Goal: Navigation & Orientation: Find specific page/section

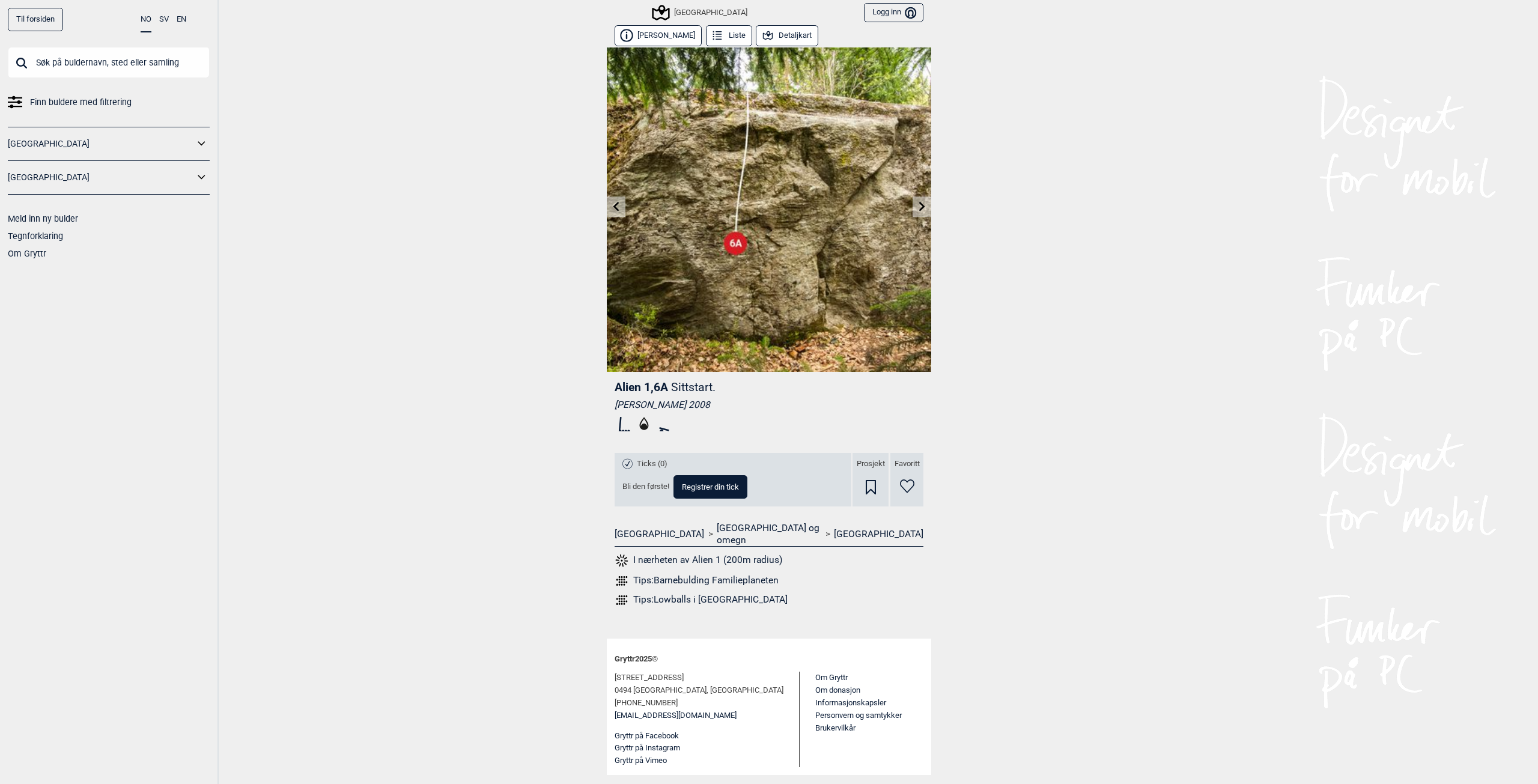
click at [791, 36] on button "Detaljkart" at bounding box center [787, 36] width 62 height 21
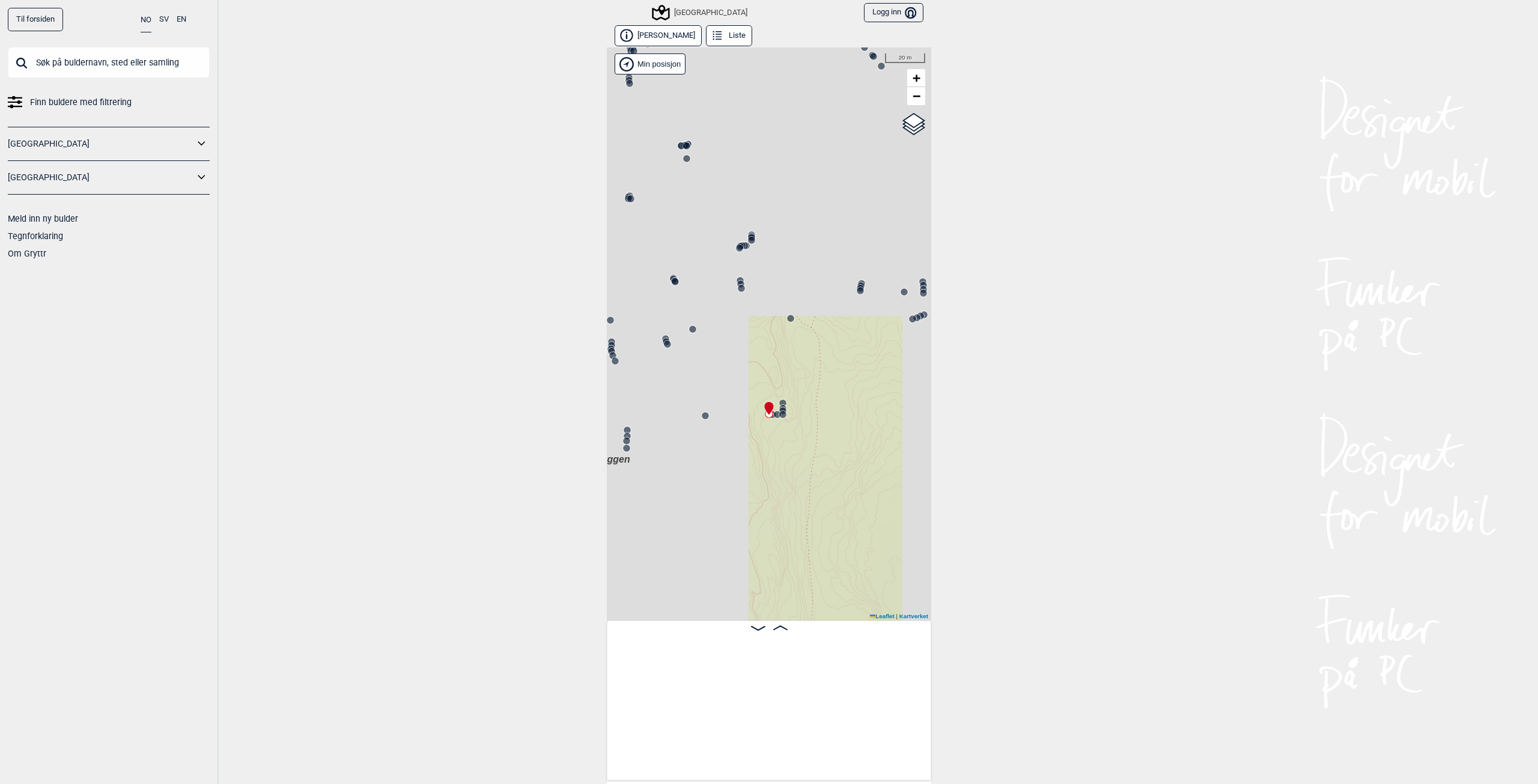
scroll to position [0, 27315]
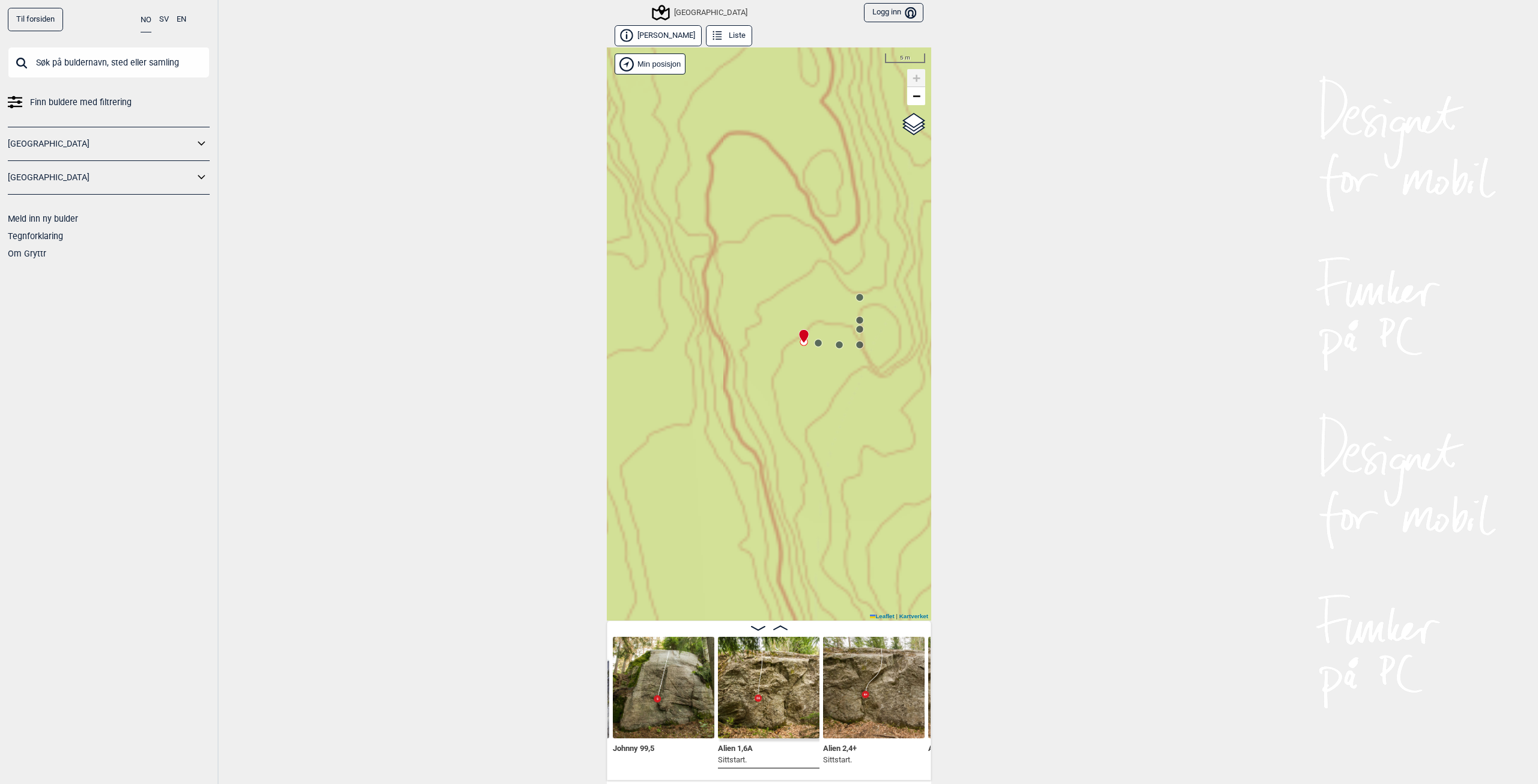
click at [855, 705] on img at bounding box center [873, 687] width 102 height 102
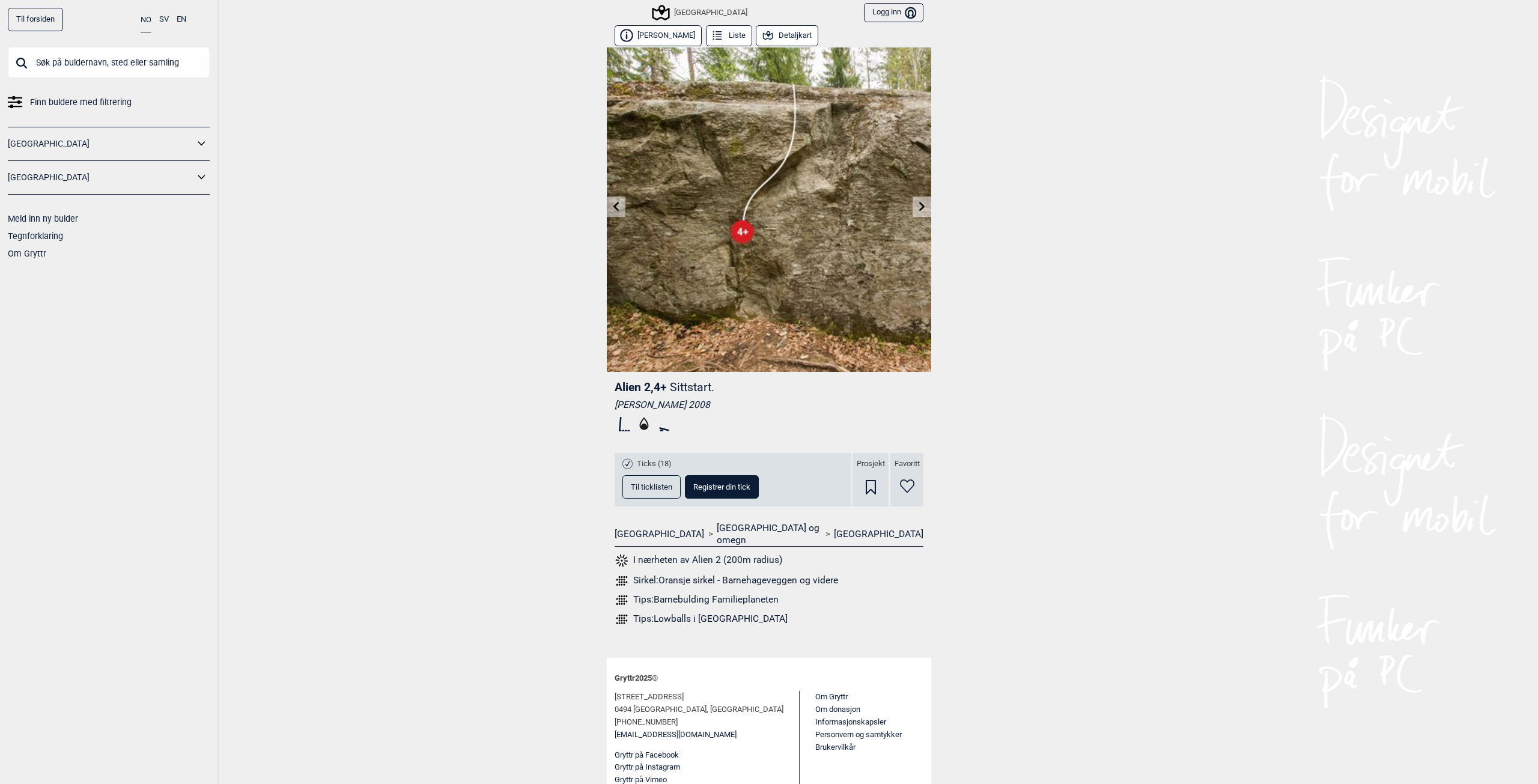
click at [917, 210] on link at bounding box center [922, 207] width 18 height 20
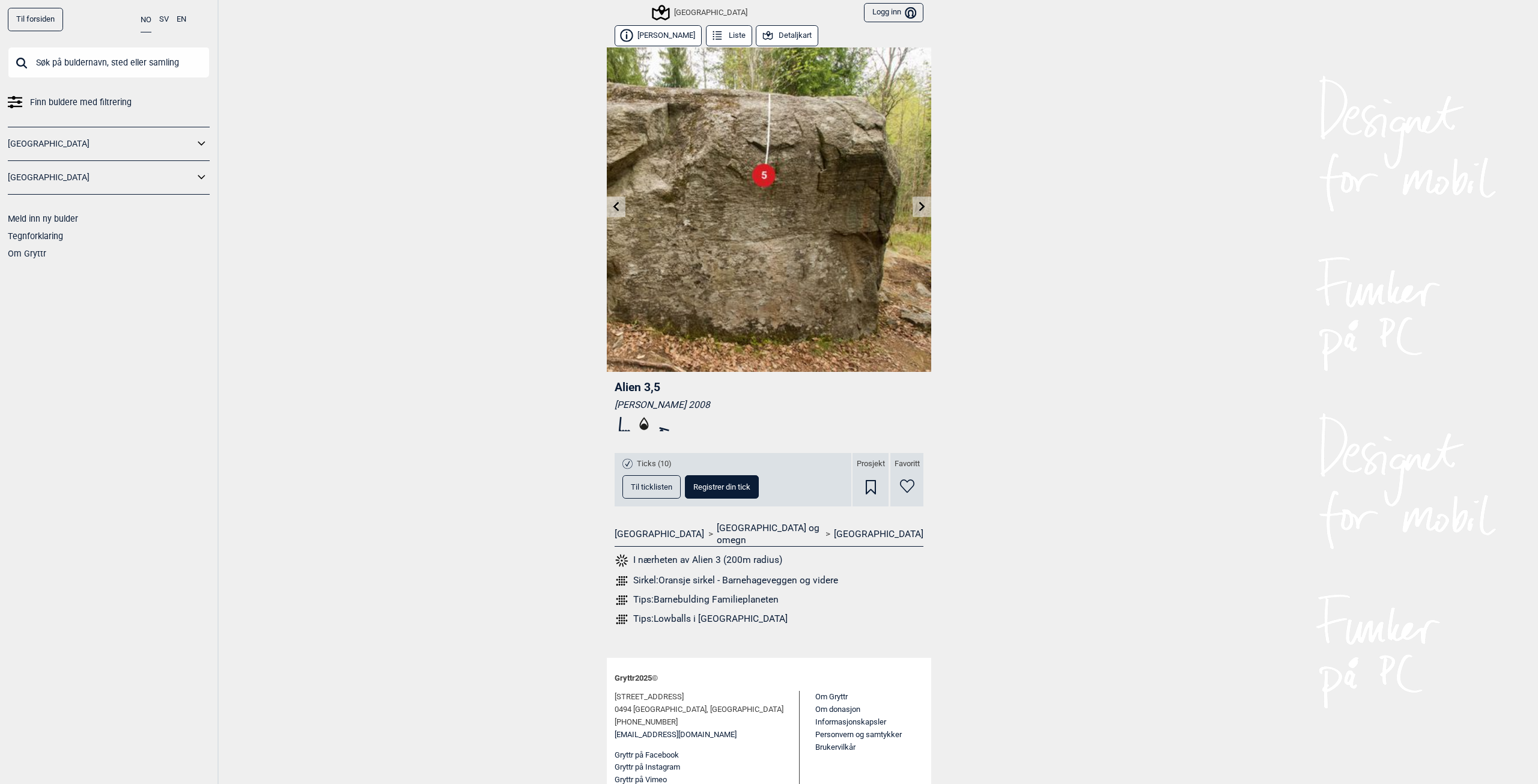
click at [920, 212] on link at bounding box center [922, 207] width 18 height 20
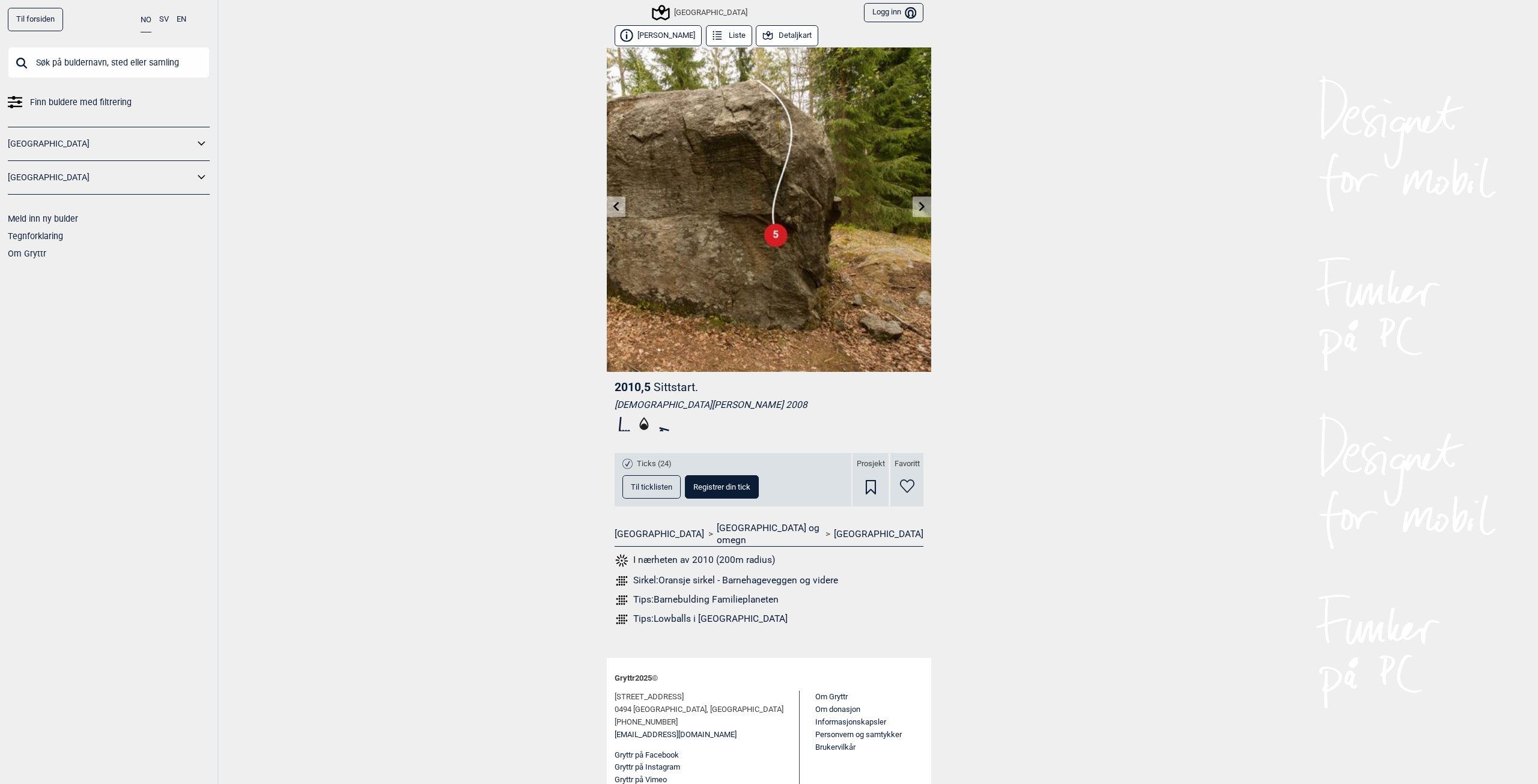
click at [920, 212] on link at bounding box center [922, 207] width 18 height 20
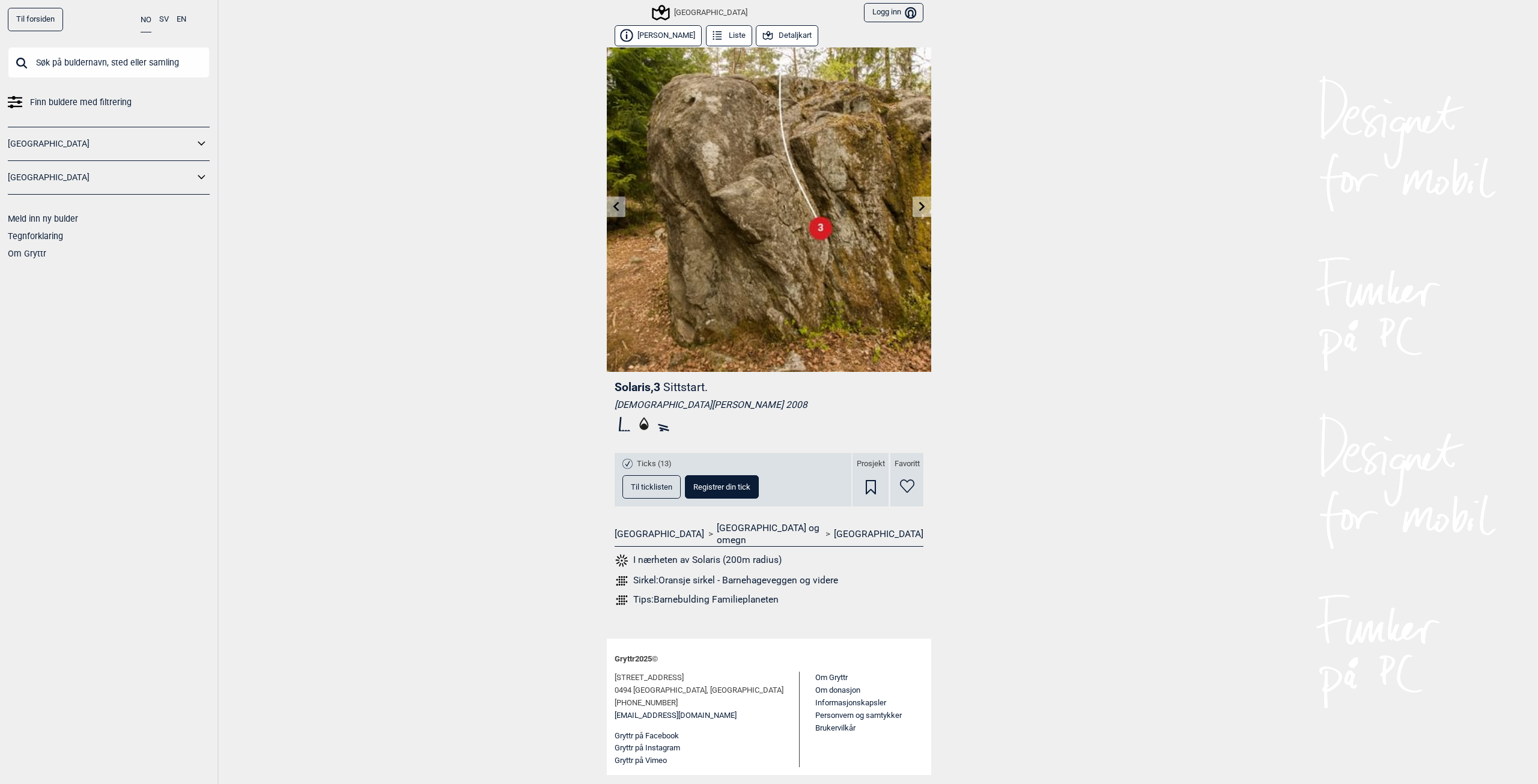
click at [919, 211] on link at bounding box center [922, 207] width 18 height 20
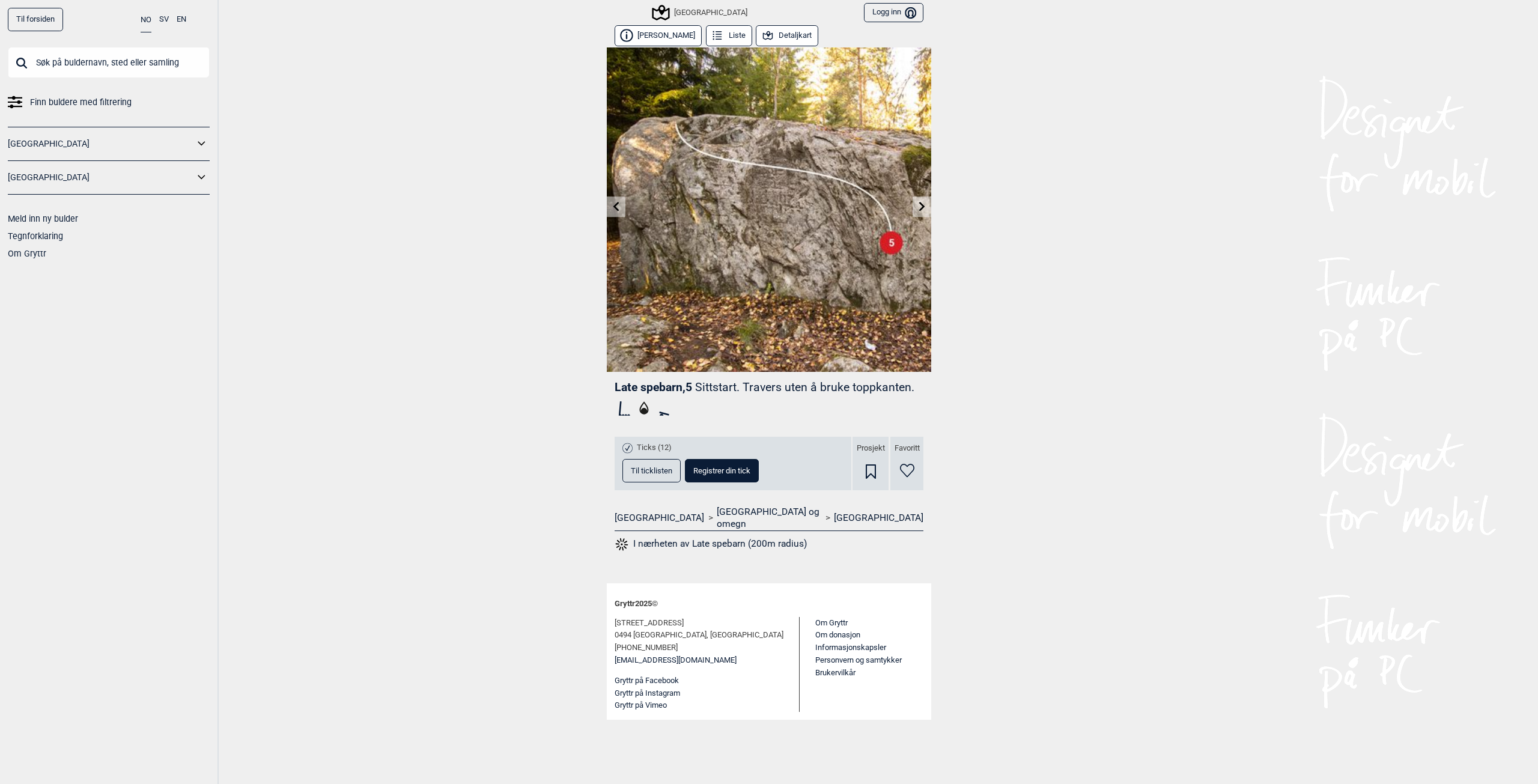
click at [919, 211] on link at bounding box center [922, 207] width 18 height 20
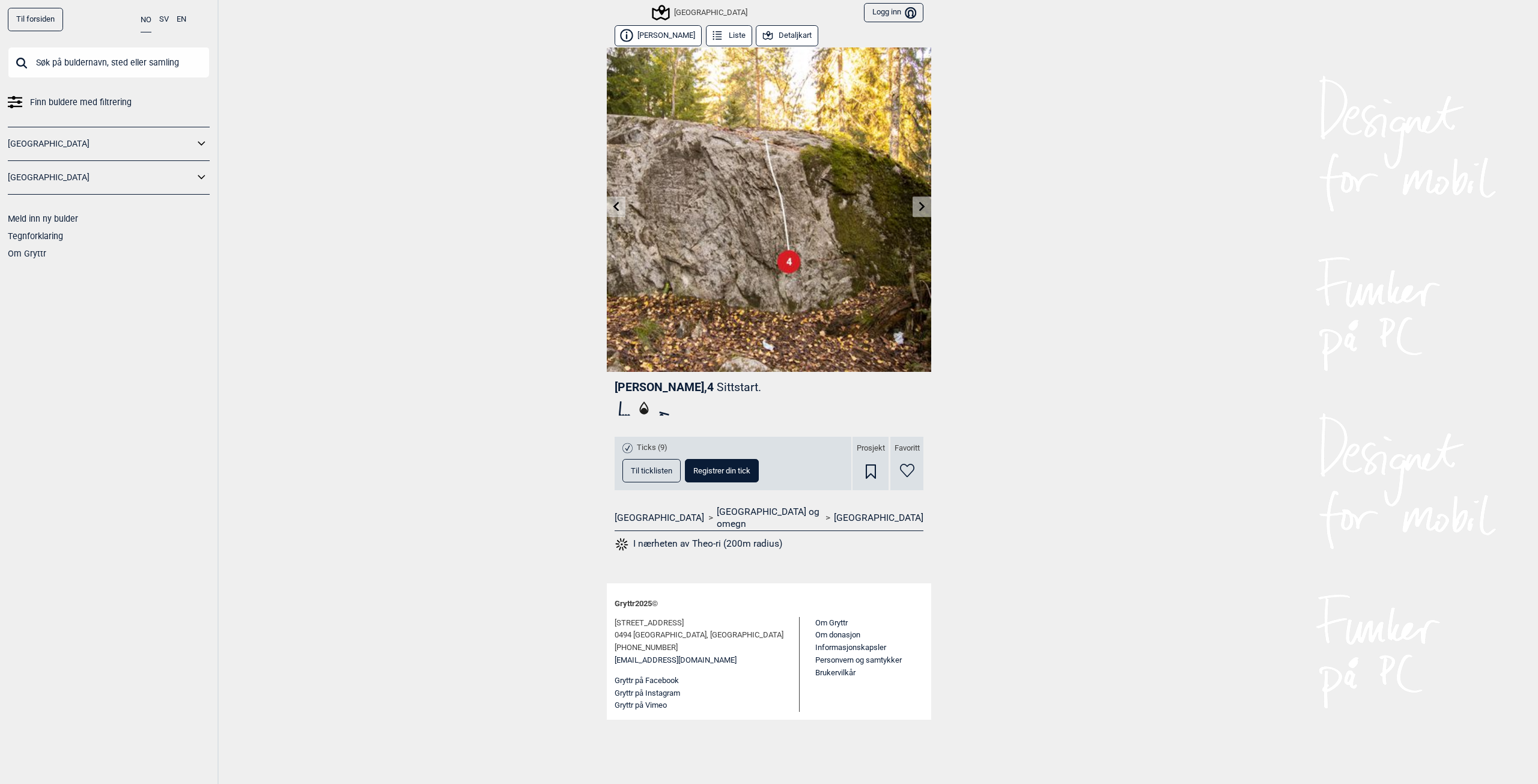
click at [919, 211] on link at bounding box center [922, 207] width 18 height 20
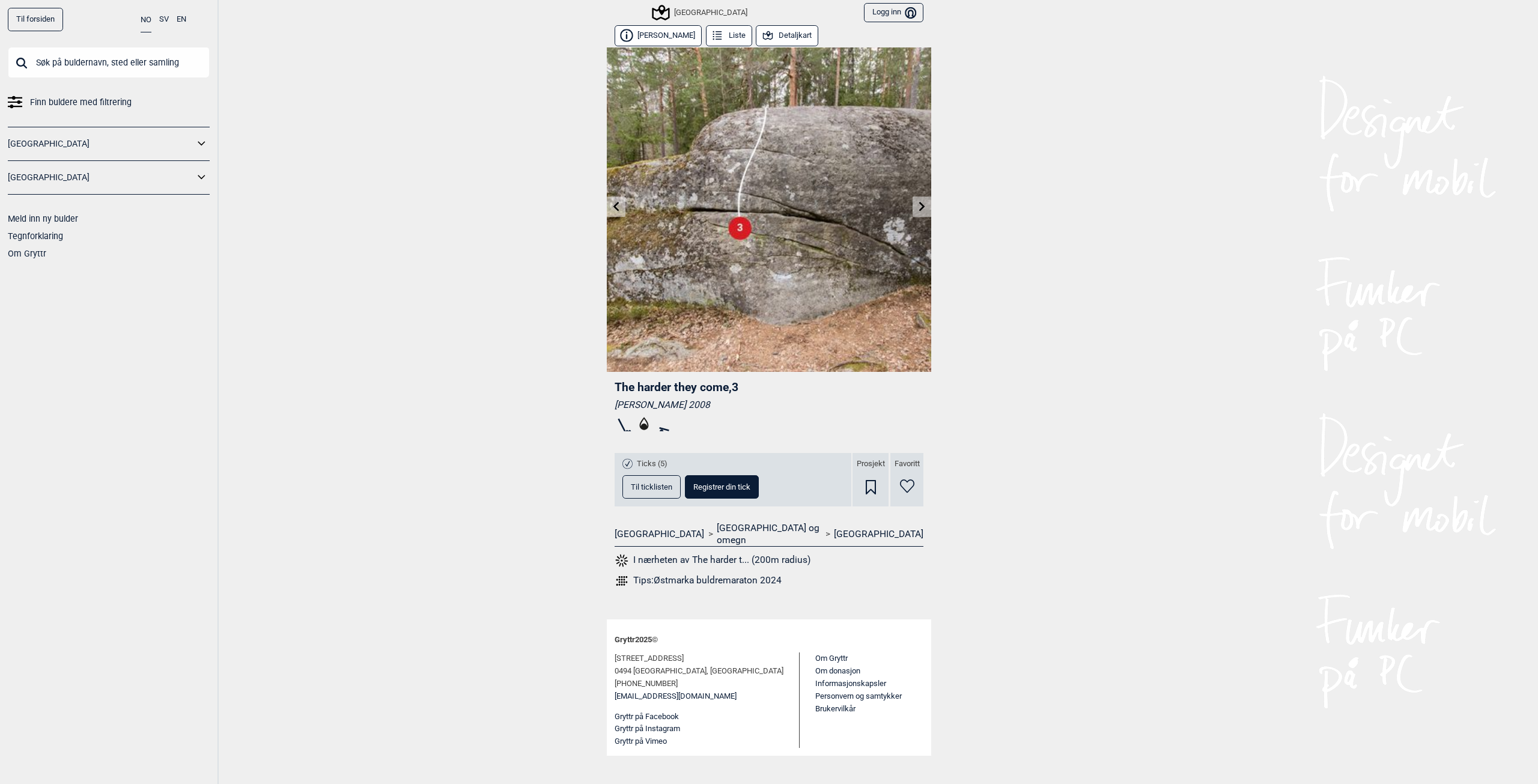
click at [920, 211] on link at bounding box center [922, 207] width 18 height 20
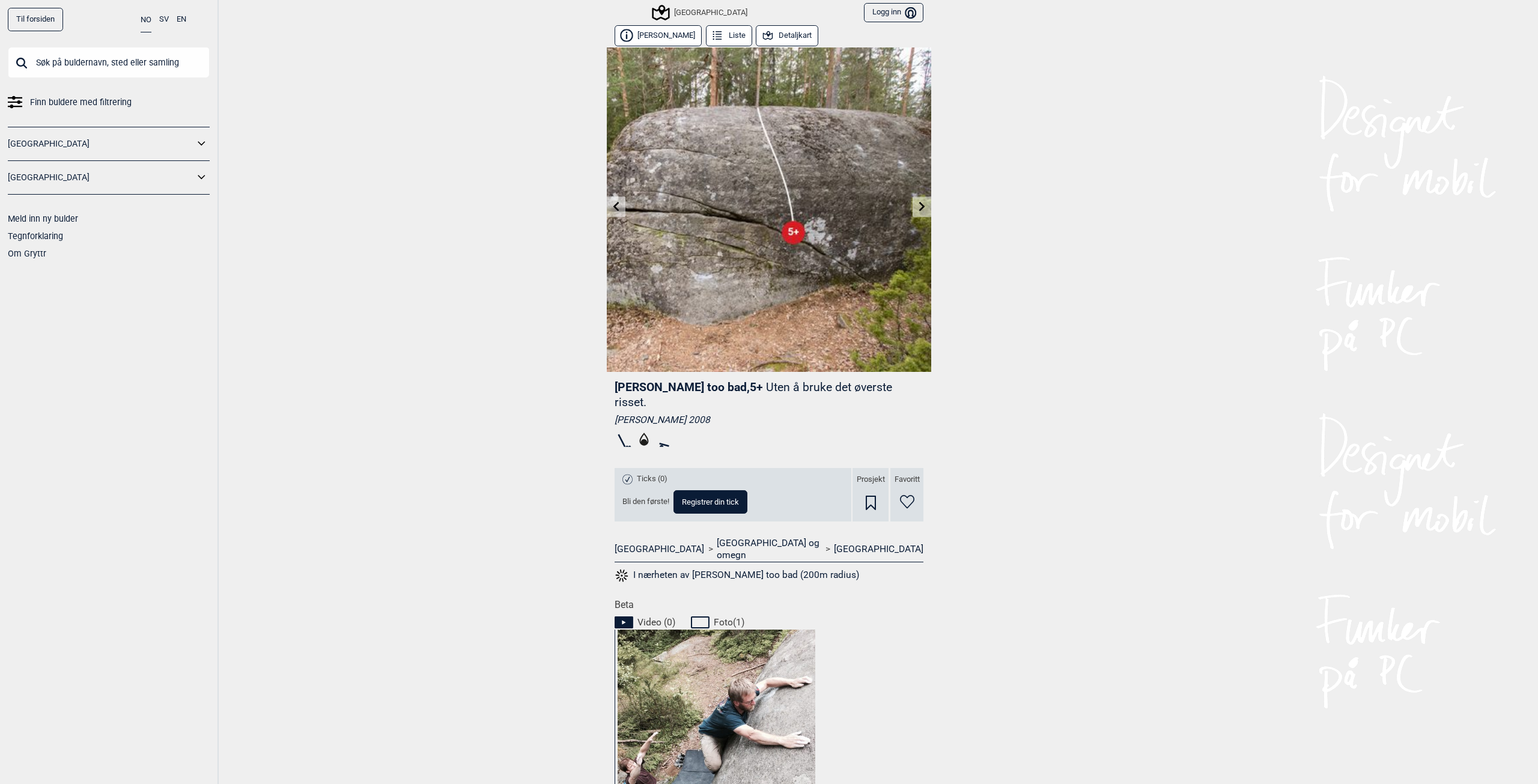
click at [614, 201] on link at bounding box center [616, 207] width 18 height 20
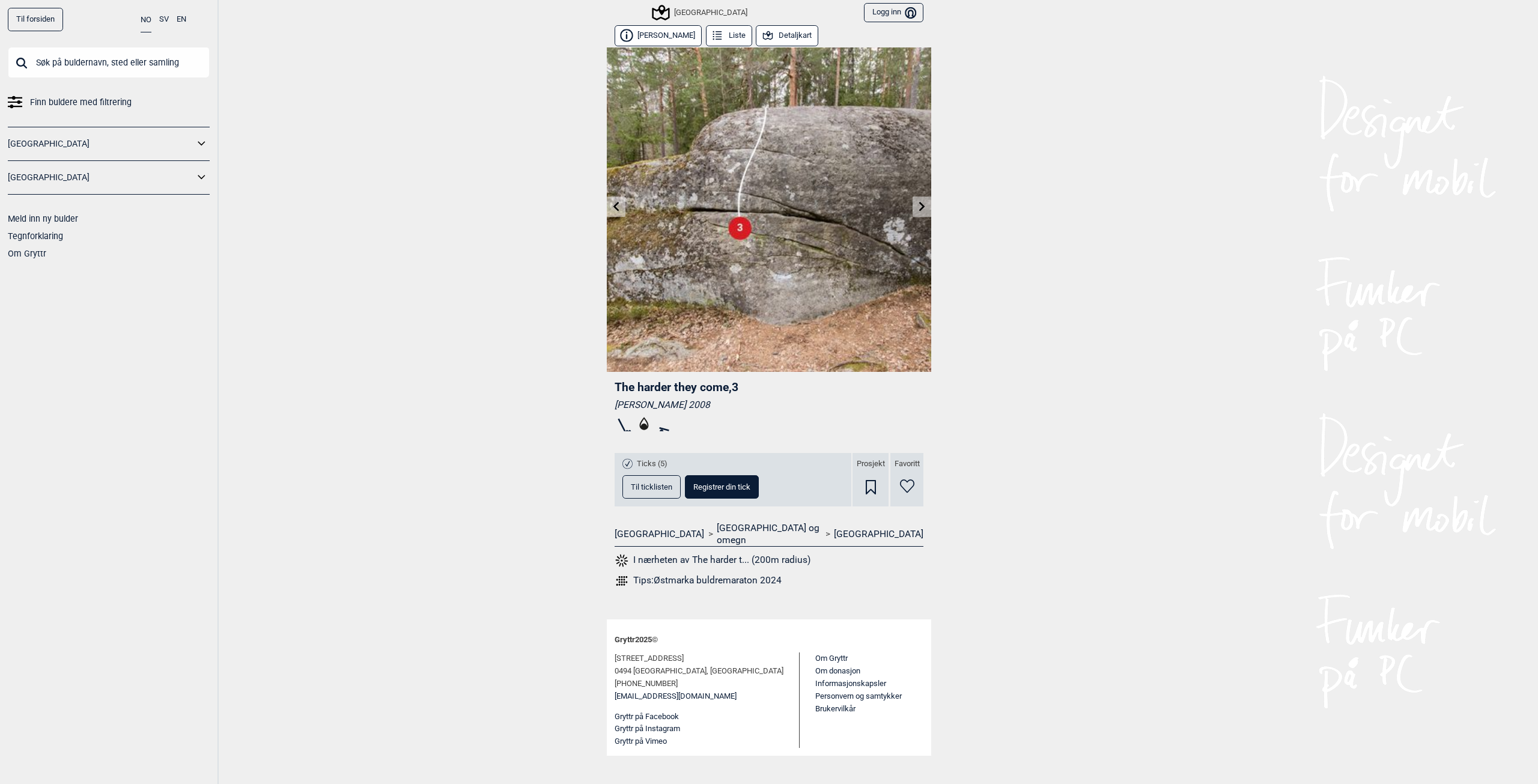
click at [915, 206] on link at bounding box center [922, 207] width 18 height 20
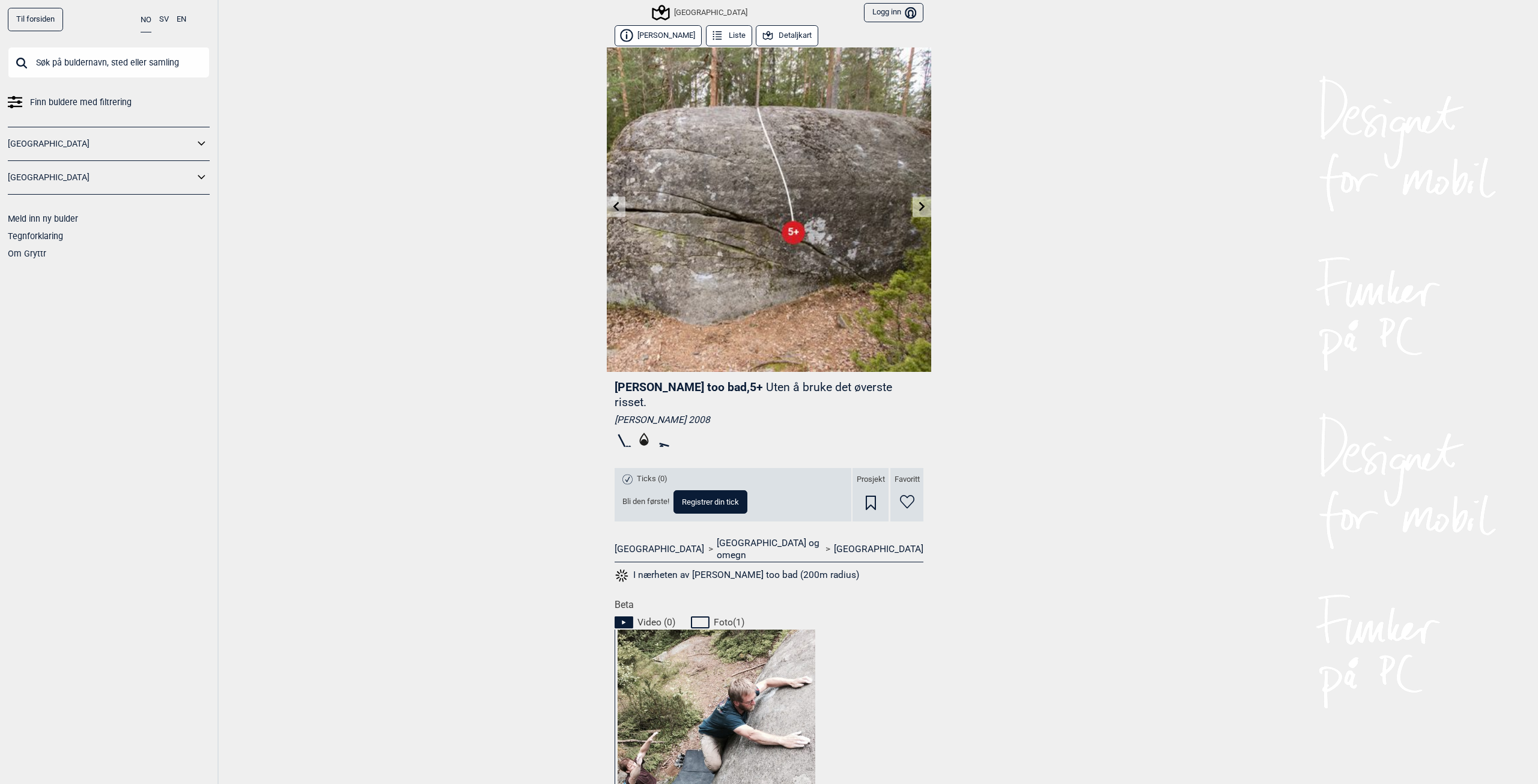
click at [617, 208] on link at bounding box center [616, 207] width 18 height 20
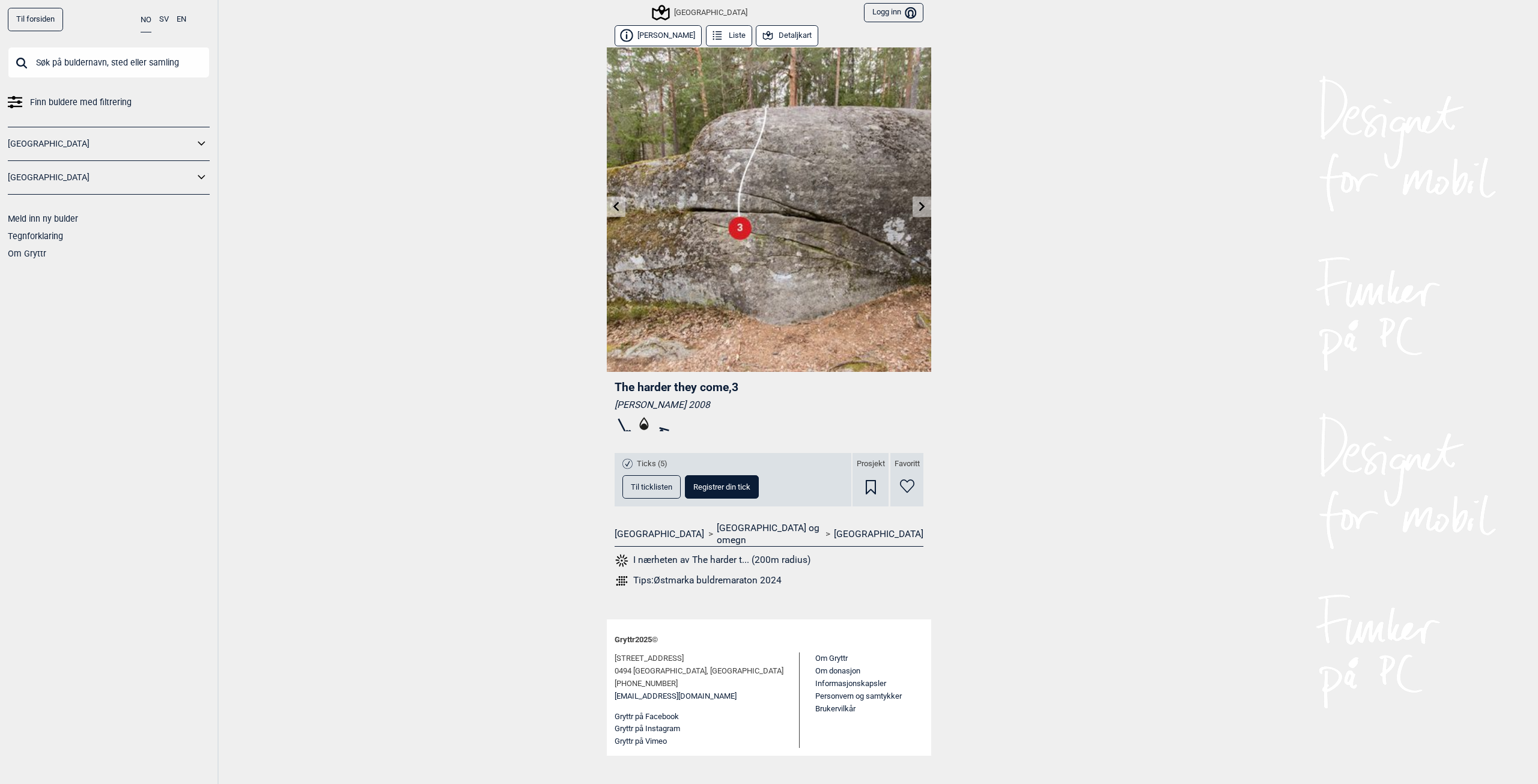
click at [616, 208] on icon at bounding box center [617, 206] width 6 height 10
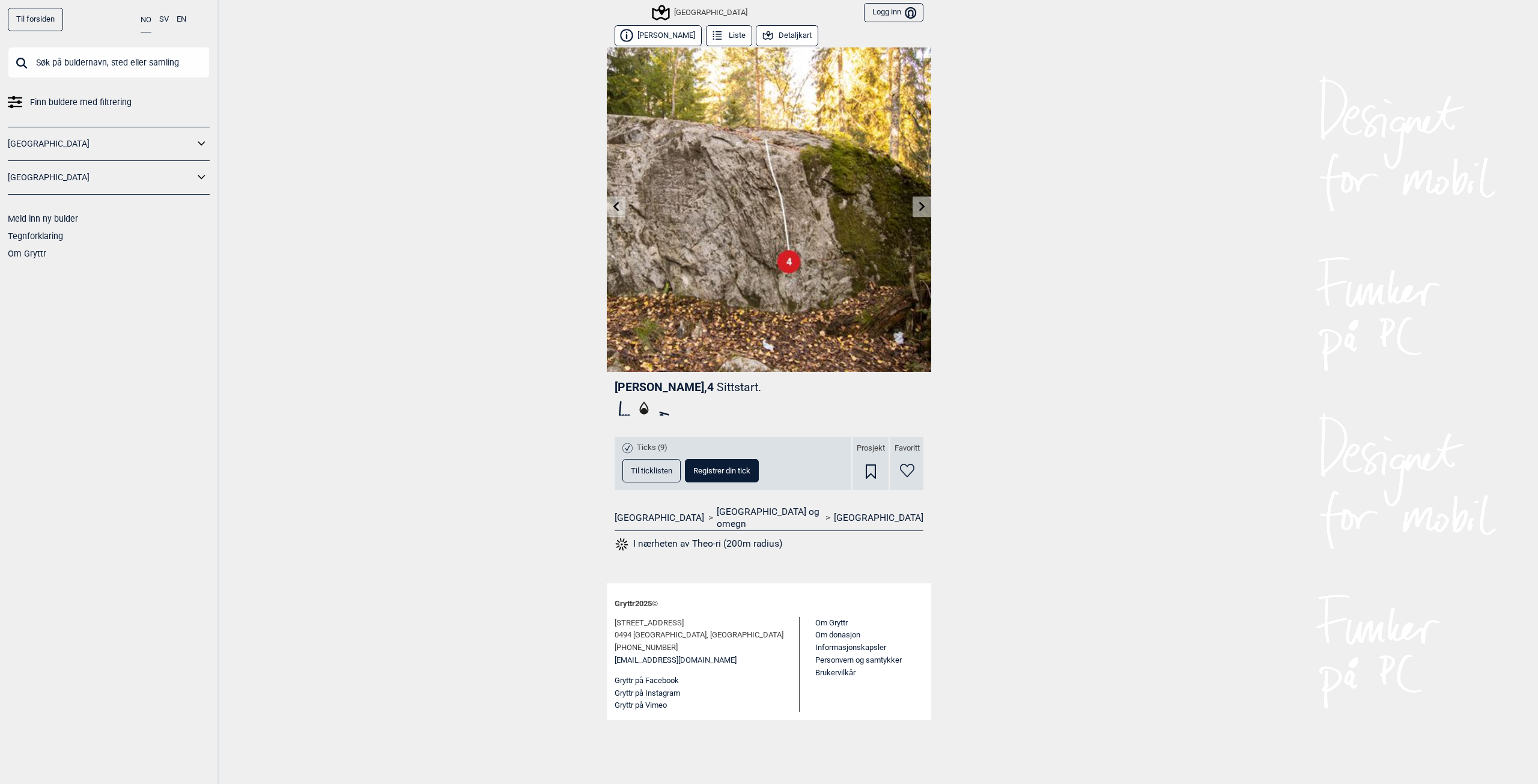
click at [616, 208] on icon at bounding box center [617, 206] width 6 height 10
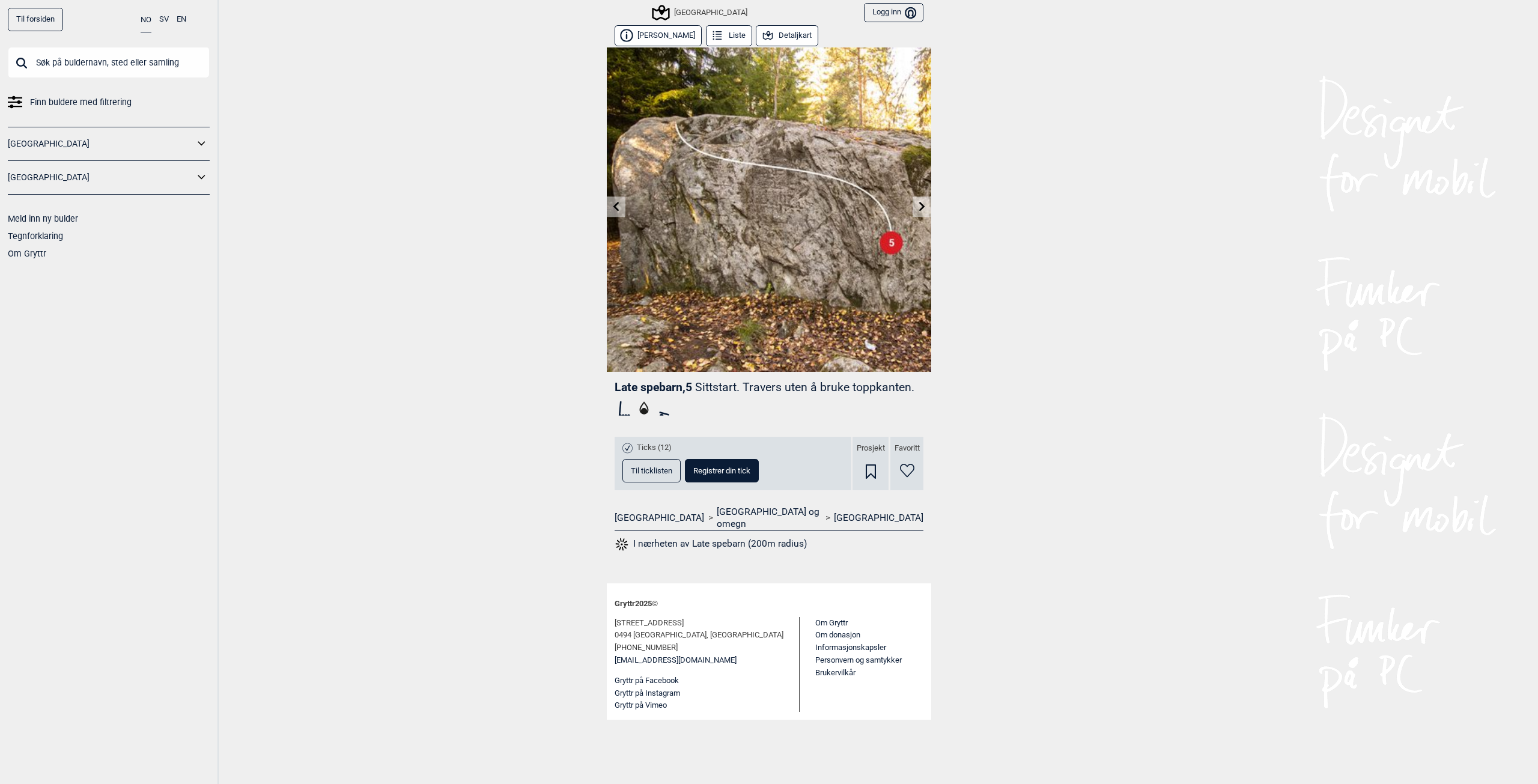
click at [616, 208] on icon at bounding box center [617, 206] width 6 height 10
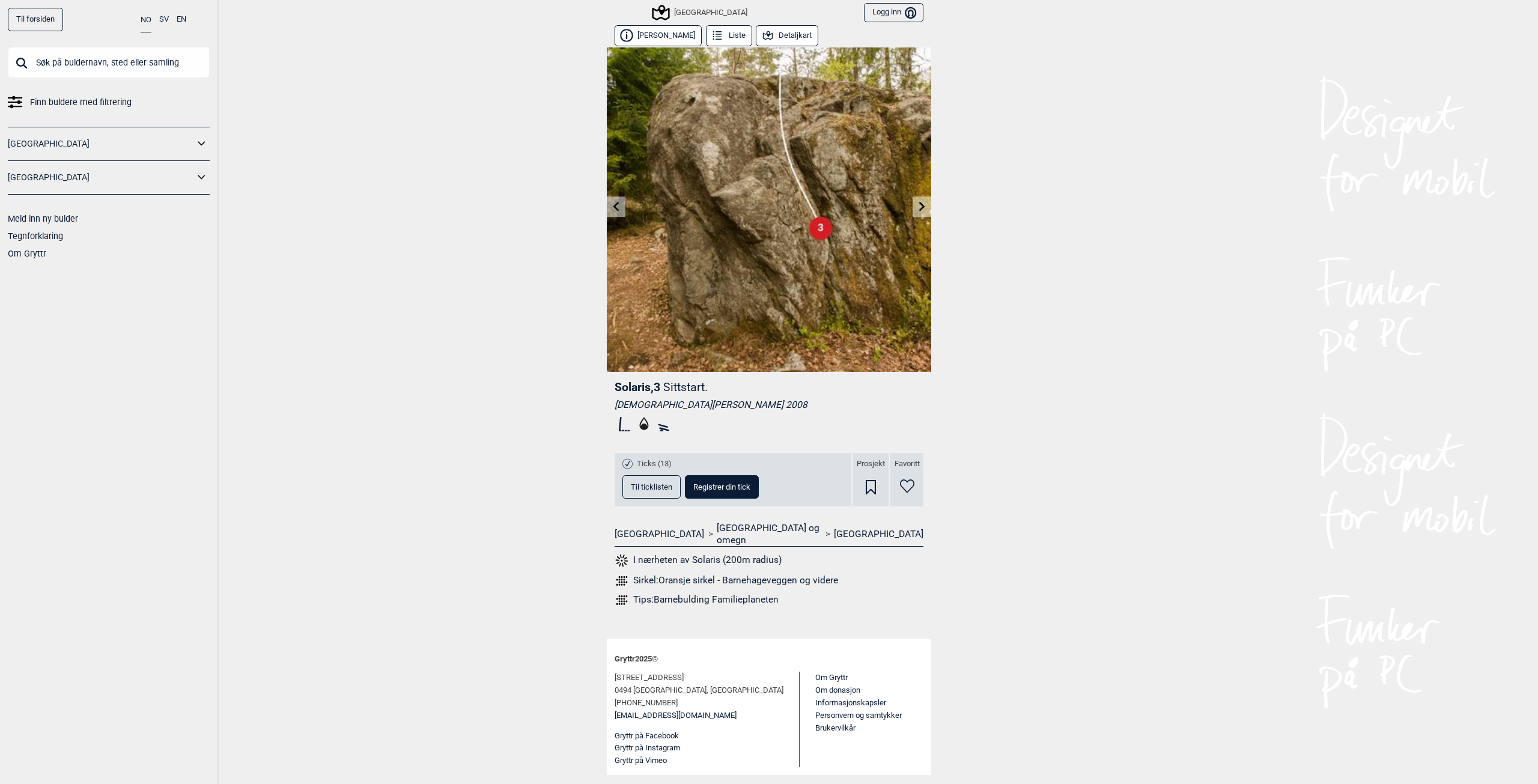
click at [616, 208] on icon at bounding box center [617, 206] width 6 height 10
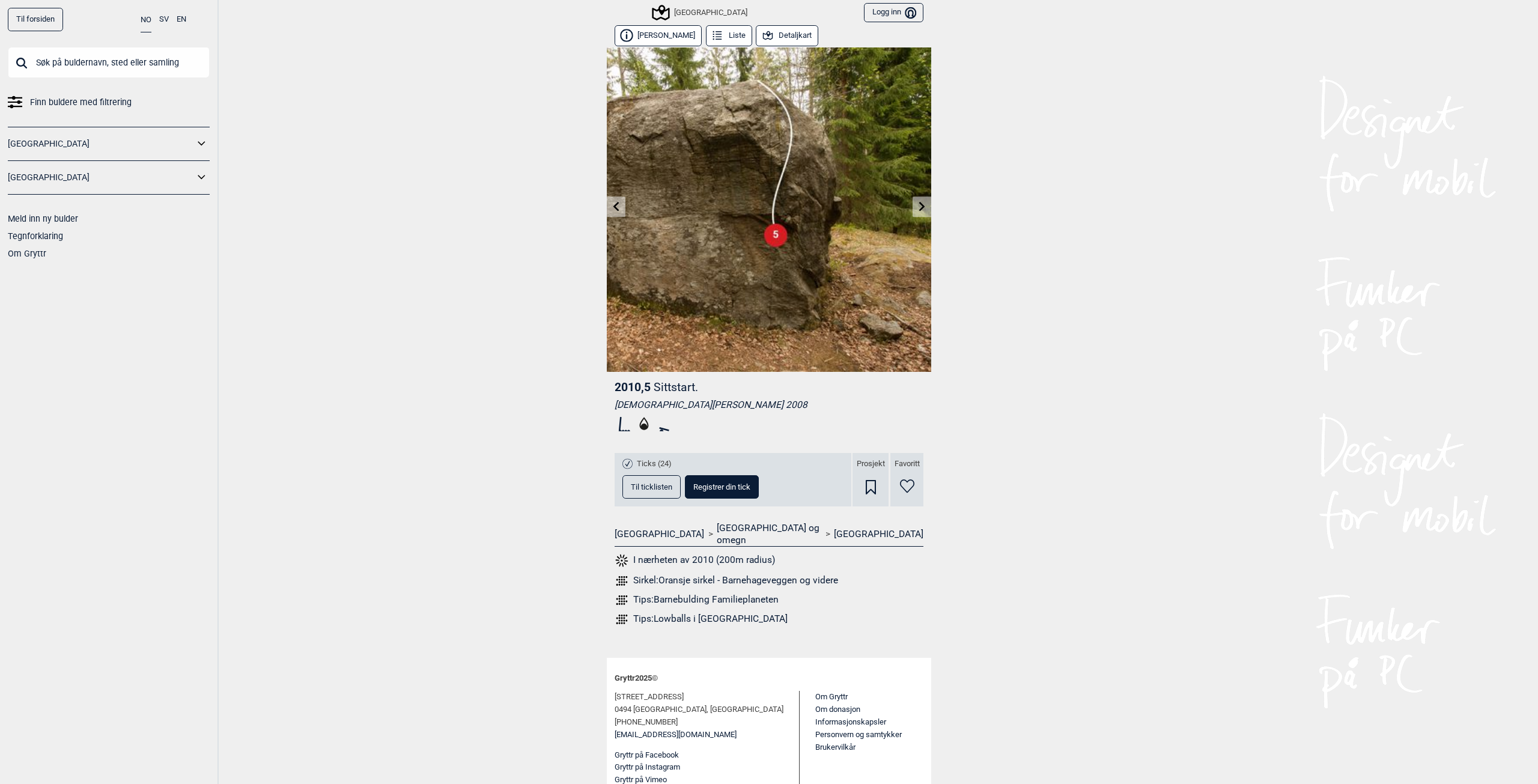
click at [630, 220] on img at bounding box center [769, 209] width 325 height 325
click at [622, 211] on link at bounding box center [616, 207] width 18 height 20
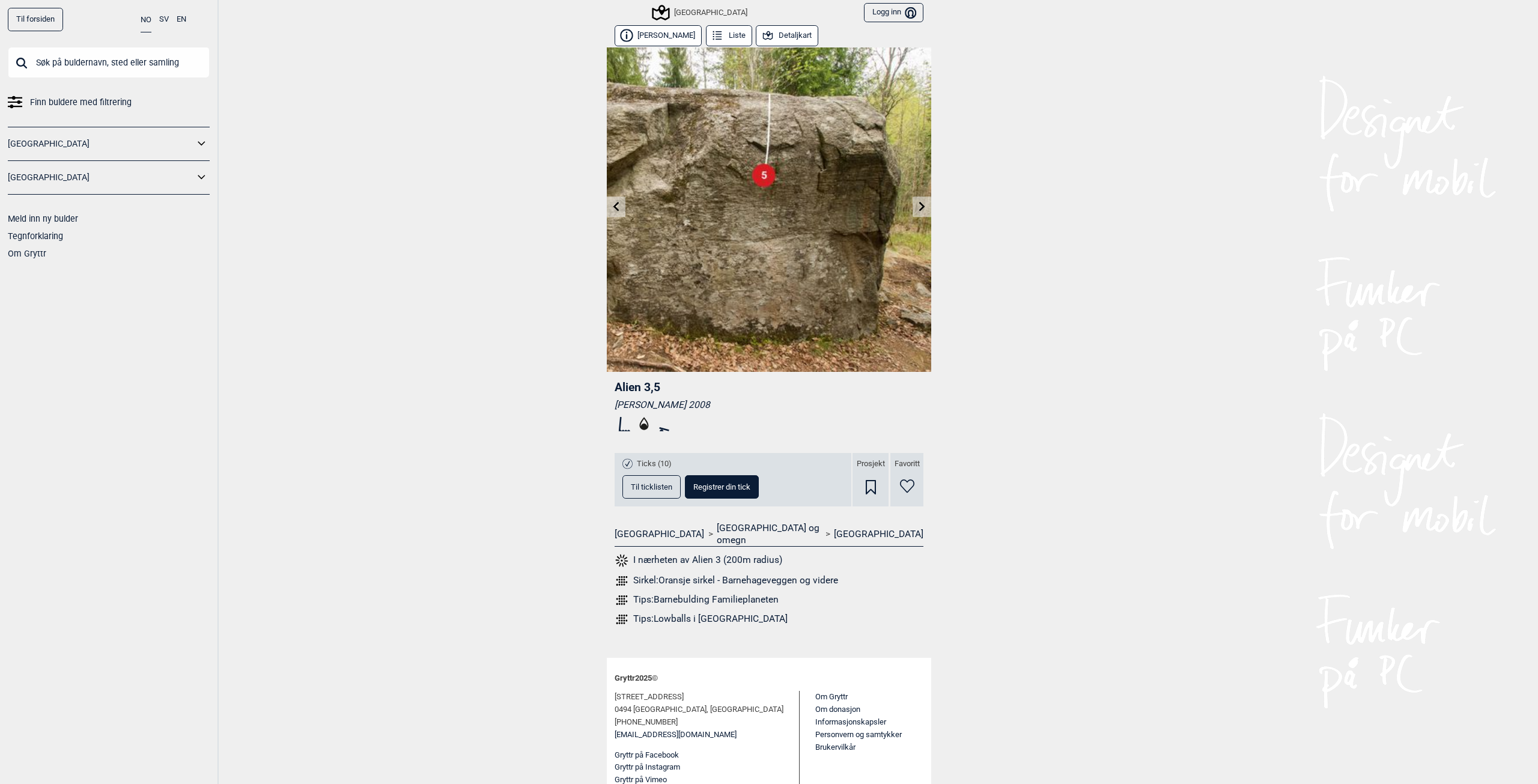
click at [923, 216] on link at bounding box center [922, 207] width 18 height 20
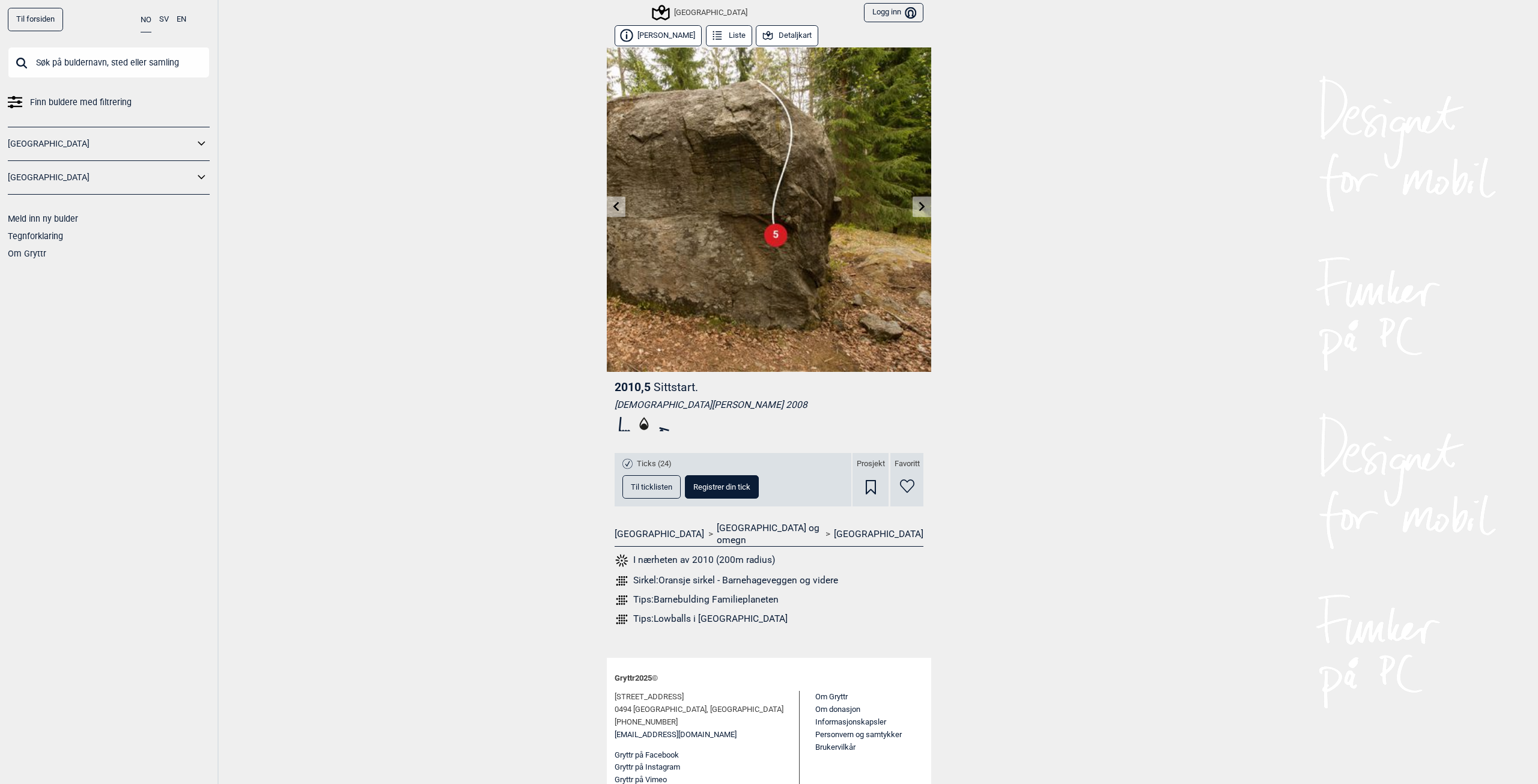
click at [459, 478] on div "Til forsiden NO SV EN Finn buldere med filtrering [GEOGRAPHIC_DATA] [GEOGRAPHIC…" at bounding box center [769, 392] width 1538 height 784
click at [784, 37] on button "Detaljkart" at bounding box center [787, 36] width 62 height 21
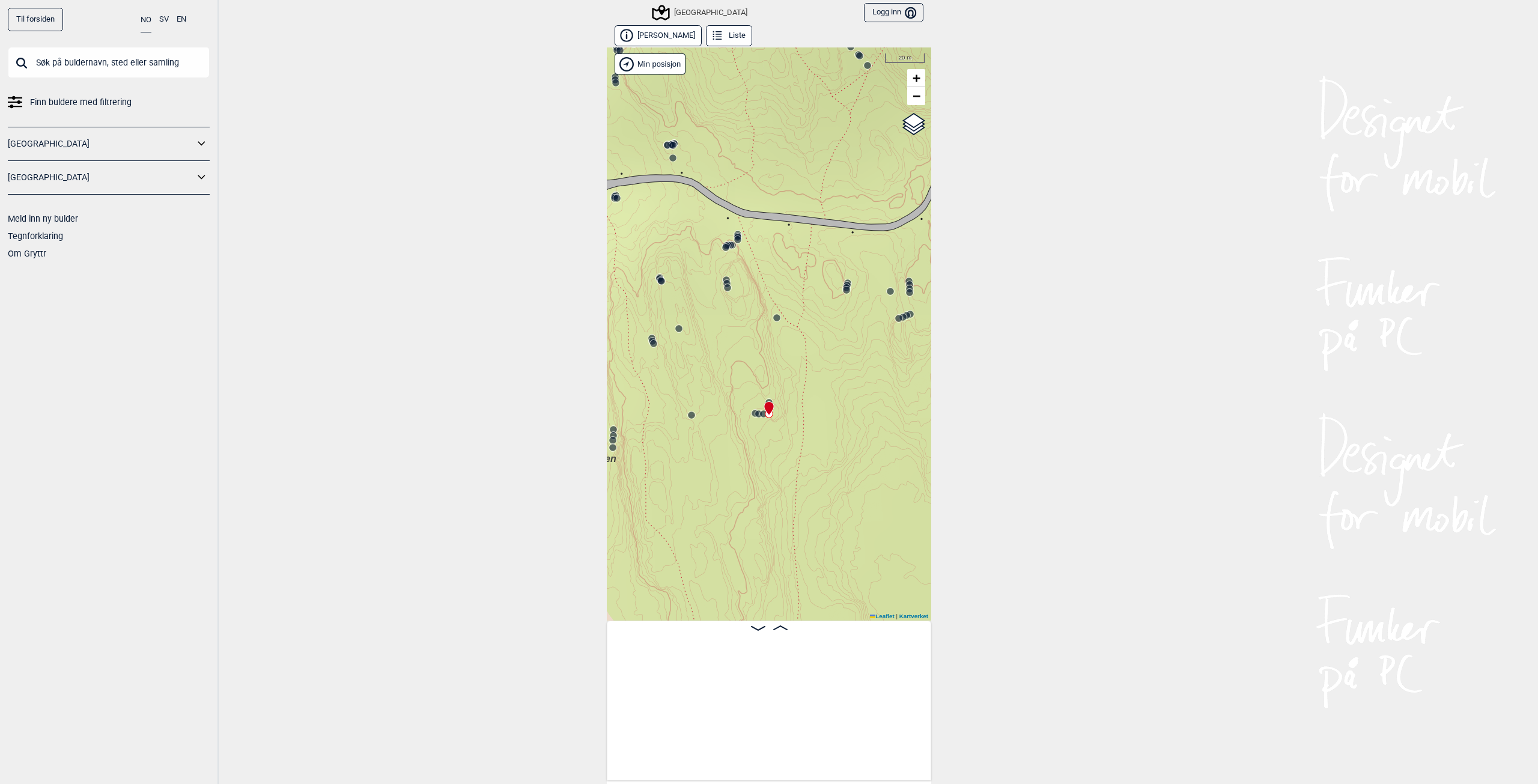
scroll to position [0, 27620]
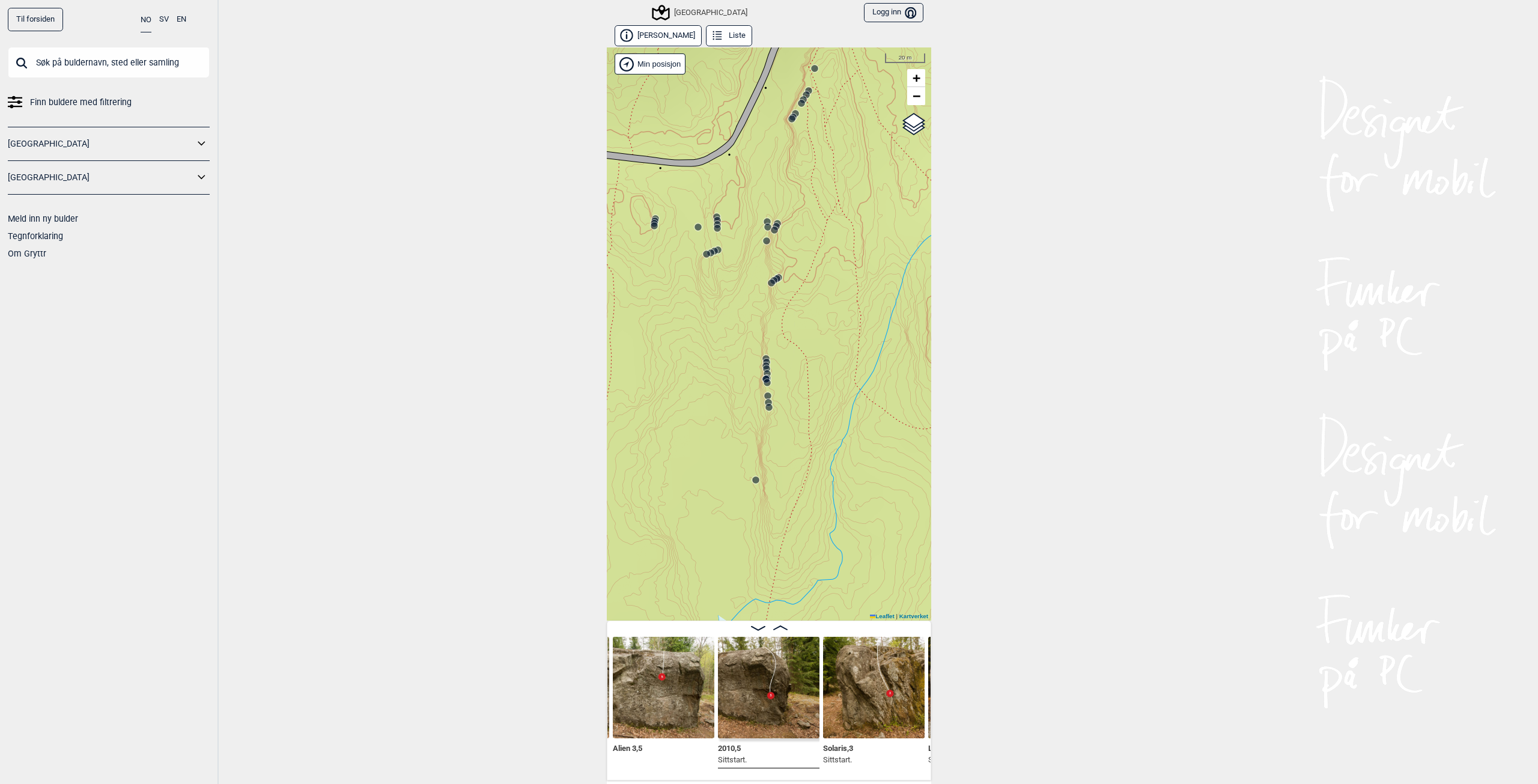
drag, startPoint x: 852, startPoint y: 453, endPoint x: 779, endPoint y: 414, distance: 82.8
click at [779, 414] on div "Speidersteinen Barnehageveggen Cowboyveggen Bølerveggen [GEOGRAPHIC_DATA]" at bounding box center [769, 334] width 325 height 573
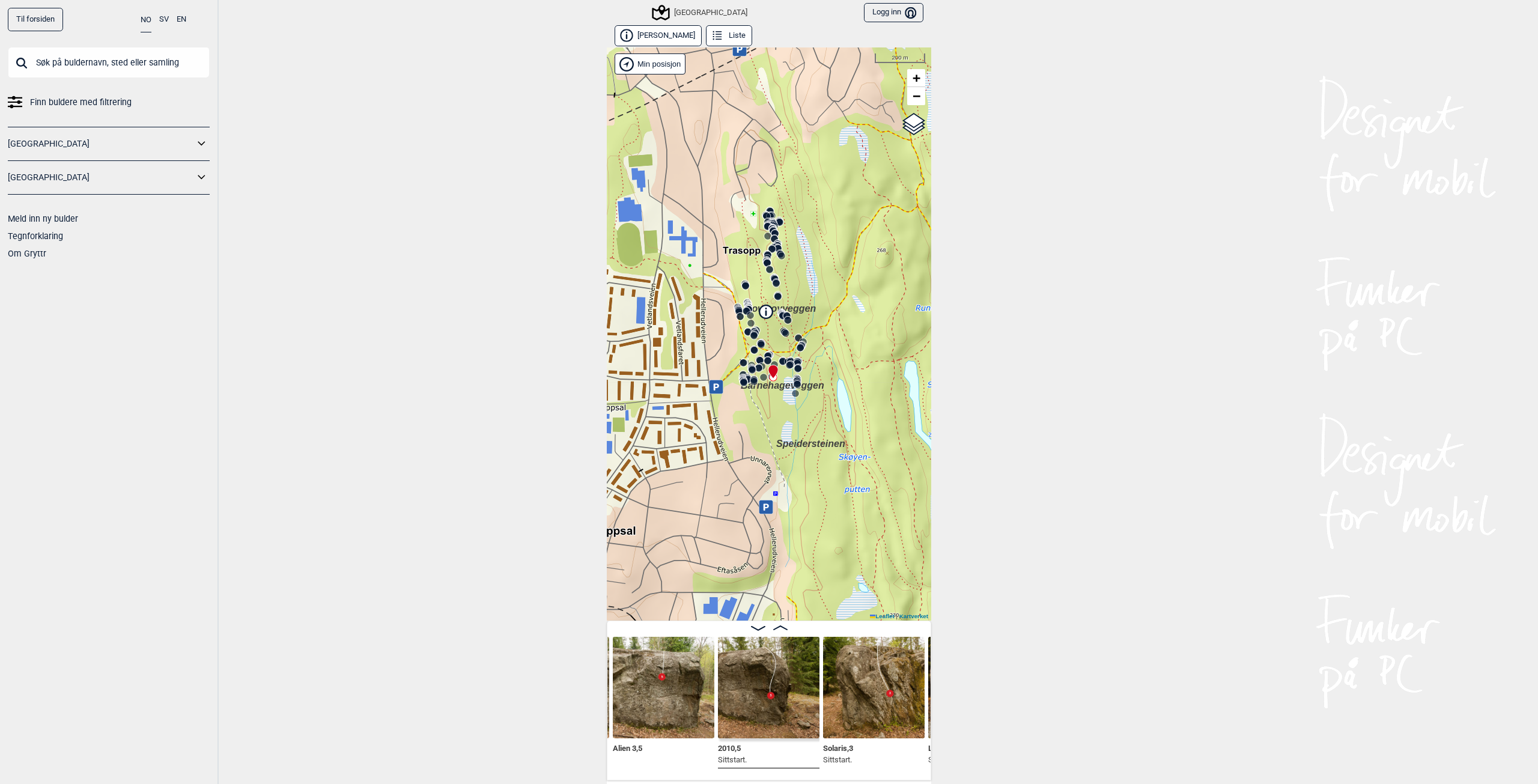
drag, startPoint x: 849, startPoint y: 467, endPoint x: 829, endPoint y: 424, distance: 47.4
click at [829, 438] on span "Speidersteinen" at bounding box center [811, 443] width 69 height 10
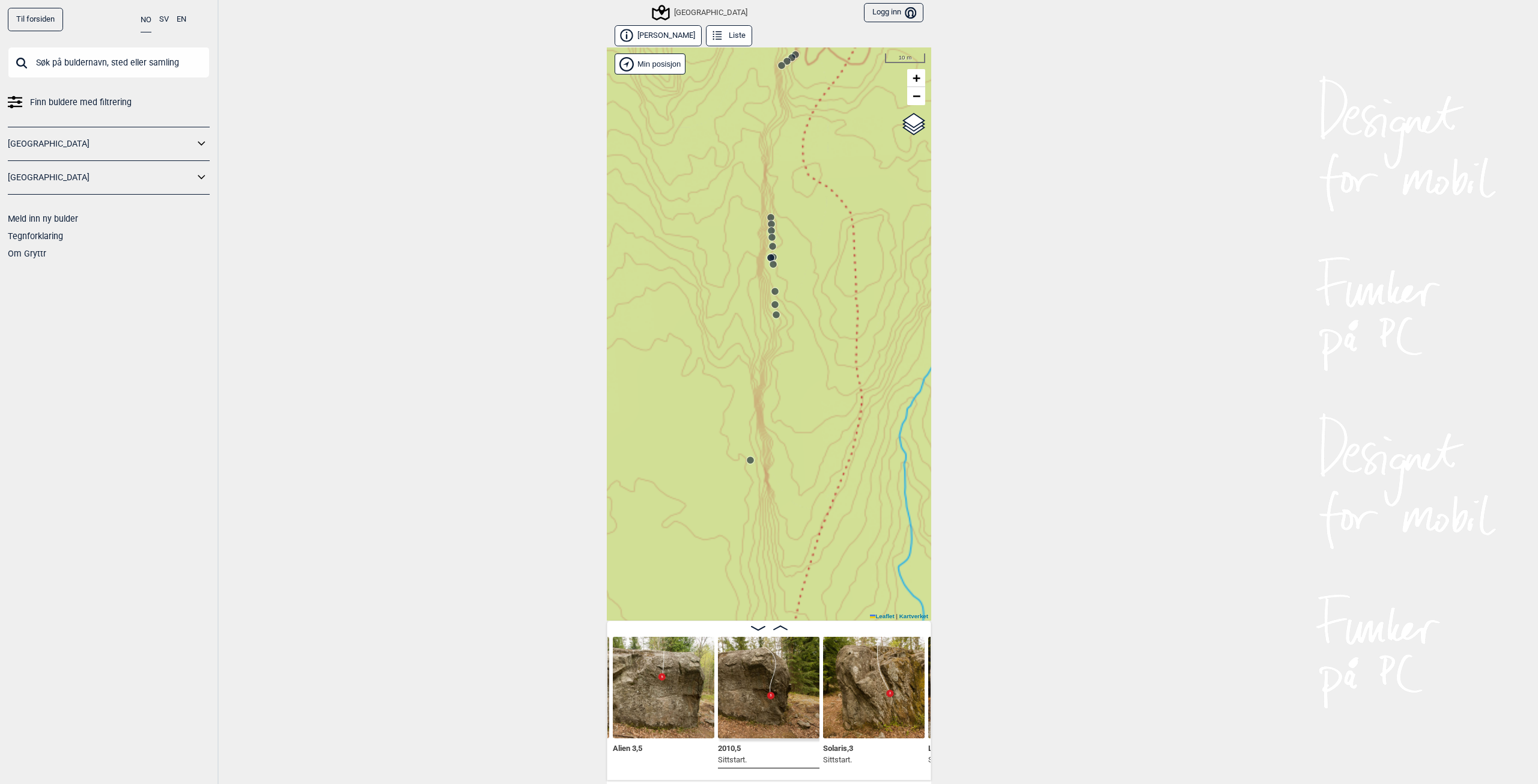
click at [767, 253] on icon at bounding box center [771, 258] width 10 height 10
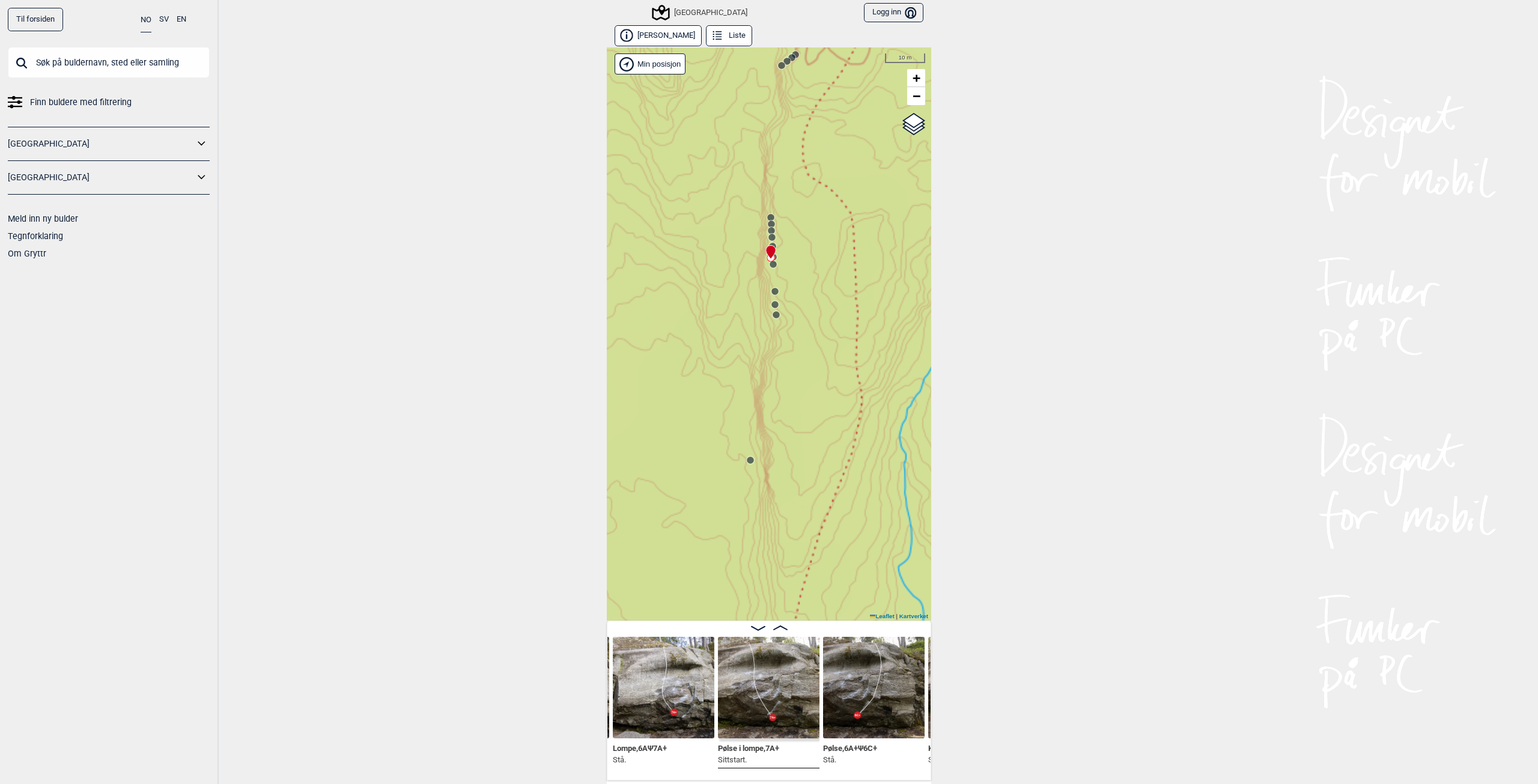
click at [767, 233] on icon at bounding box center [772, 238] width 10 height 10
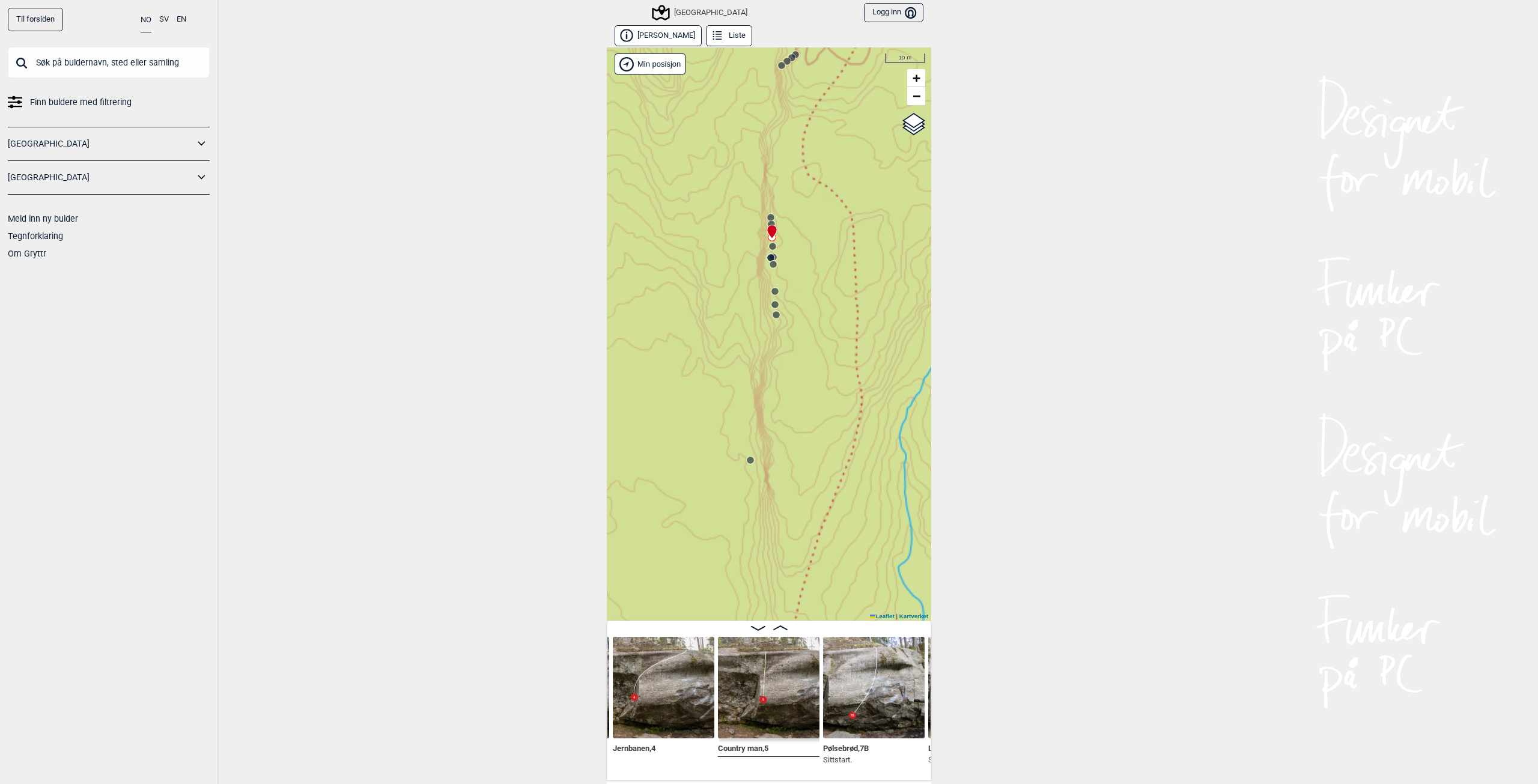
click at [769, 239] on circle at bounding box center [772, 237] width 7 height 7
click at [769, 253] on icon at bounding box center [774, 257] width 10 height 10
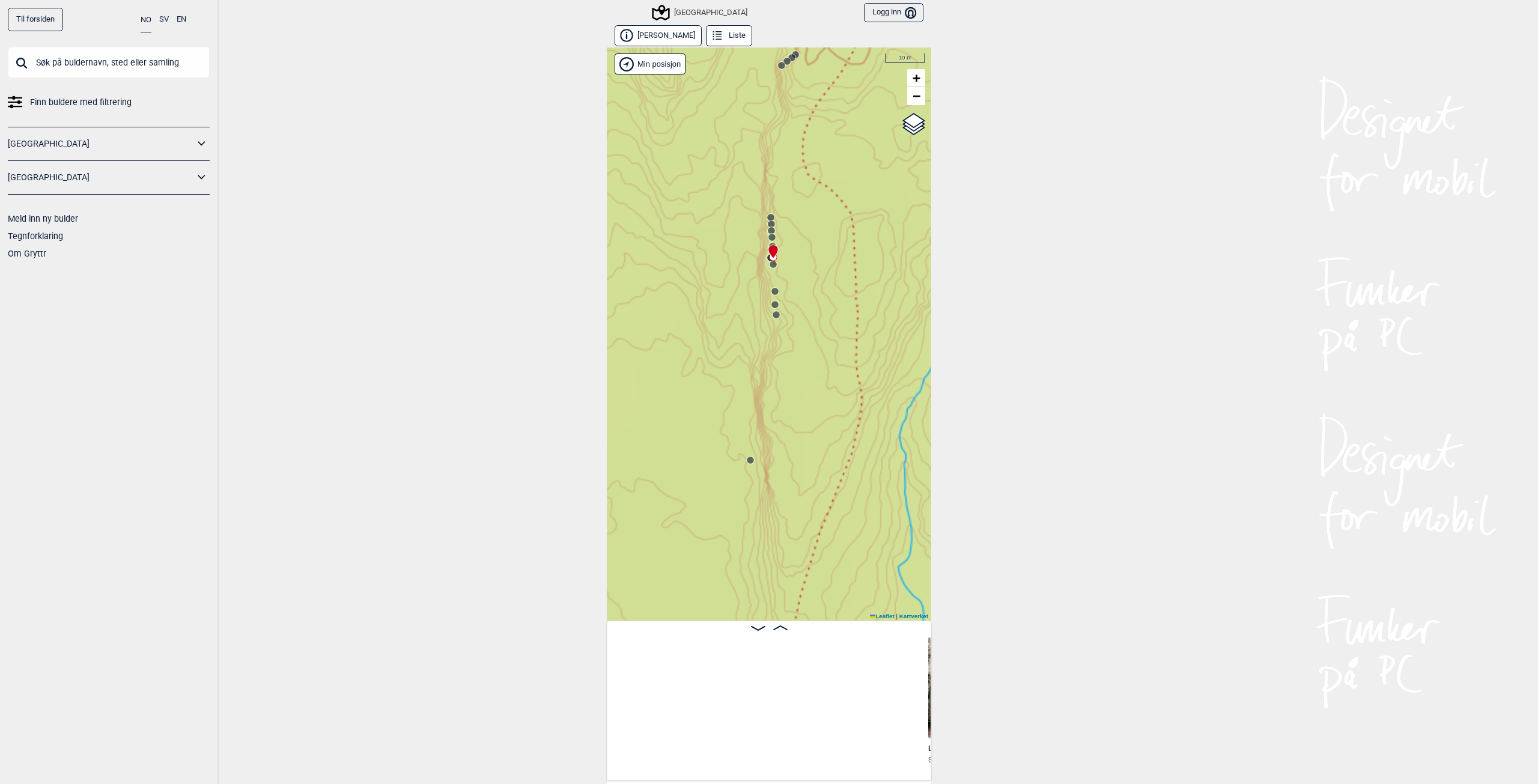
scroll to position [0, 31917]
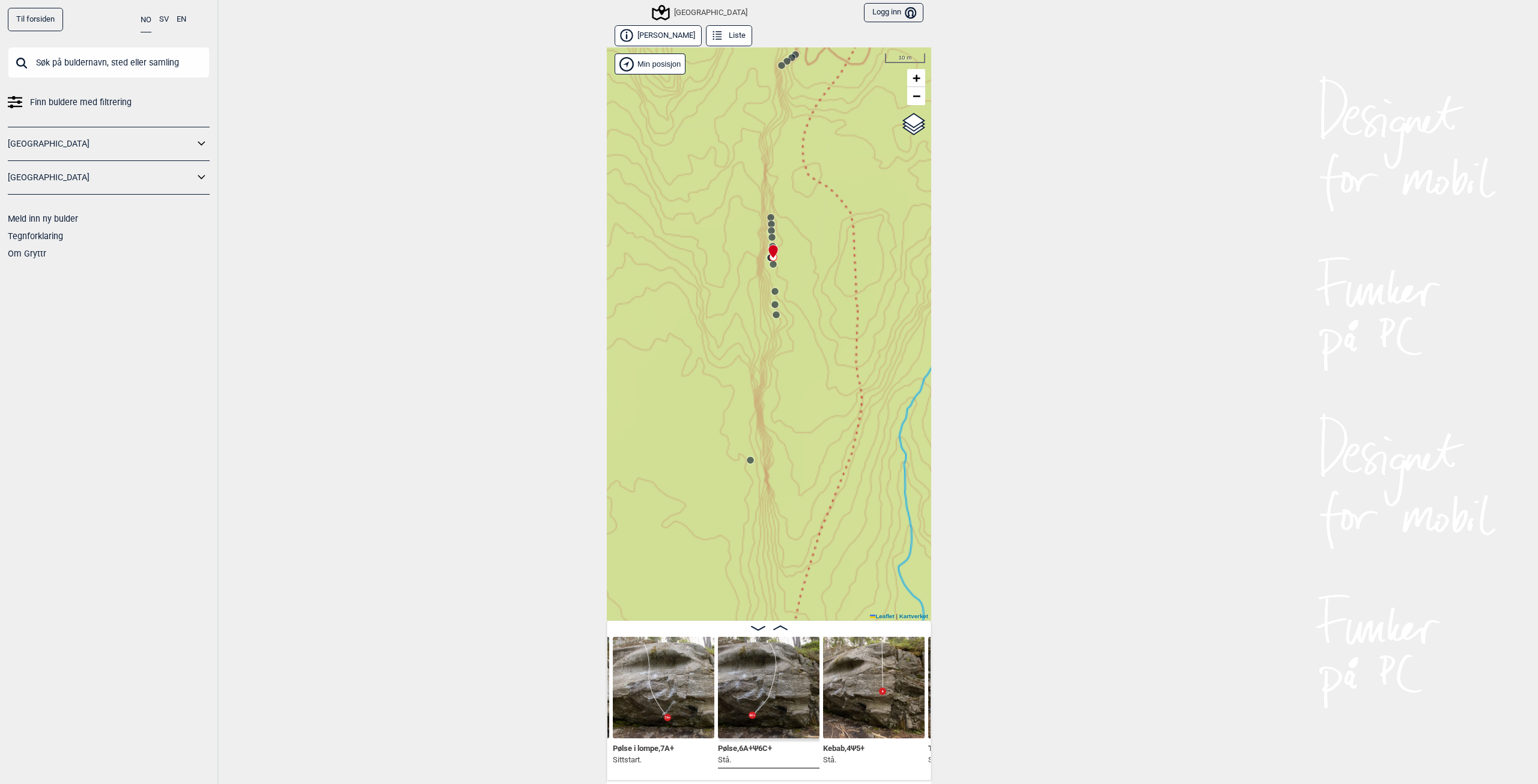
click at [770, 259] on circle at bounding box center [774, 257] width 7 height 7
click at [772, 290] on circle at bounding box center [775, 291] width 7 height 7
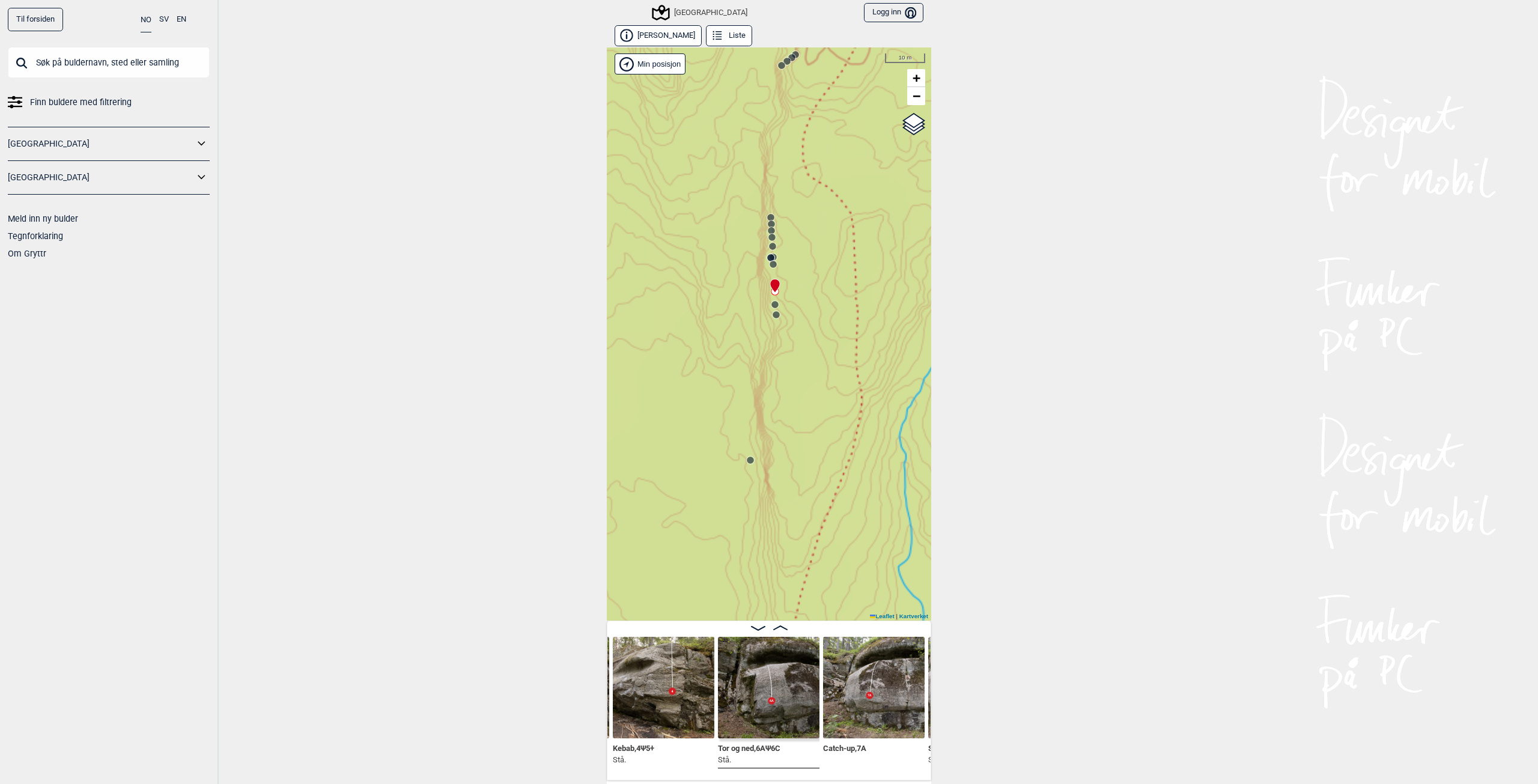
click at [772, 312] on circle at bounding box center [776, 315] width 7 height 7
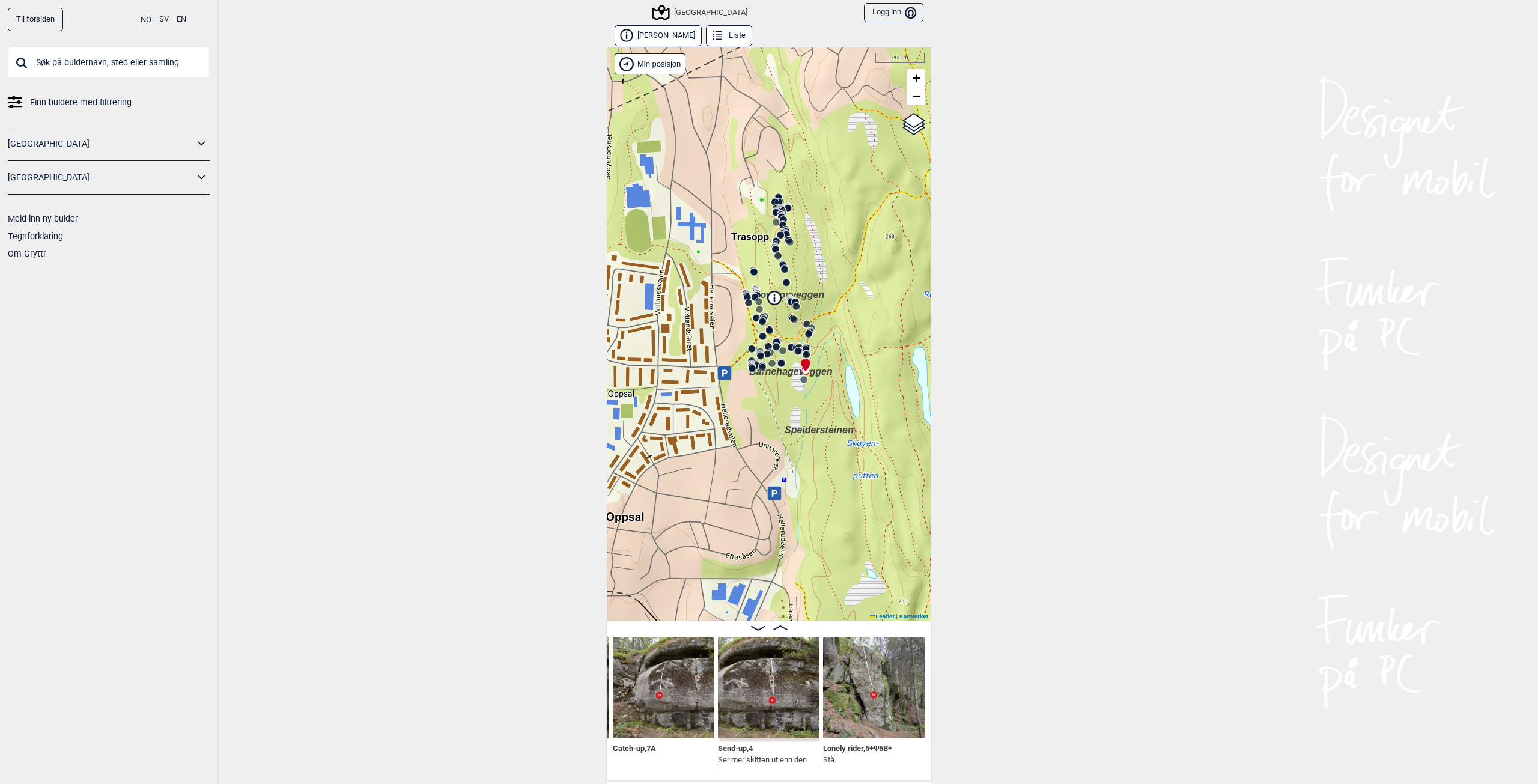
drag, startPoint x: 849, startPoint y: 458, endPoint x: 756, endPoint y: 392, distance: 114.0
click at [756, 393] on div "Speidersteinen Barnehageveggen Cowboyveggen Bølerveggen [GEOGRAPHIC_DATA]" at bounding box center [769, 334] width 325 height 573
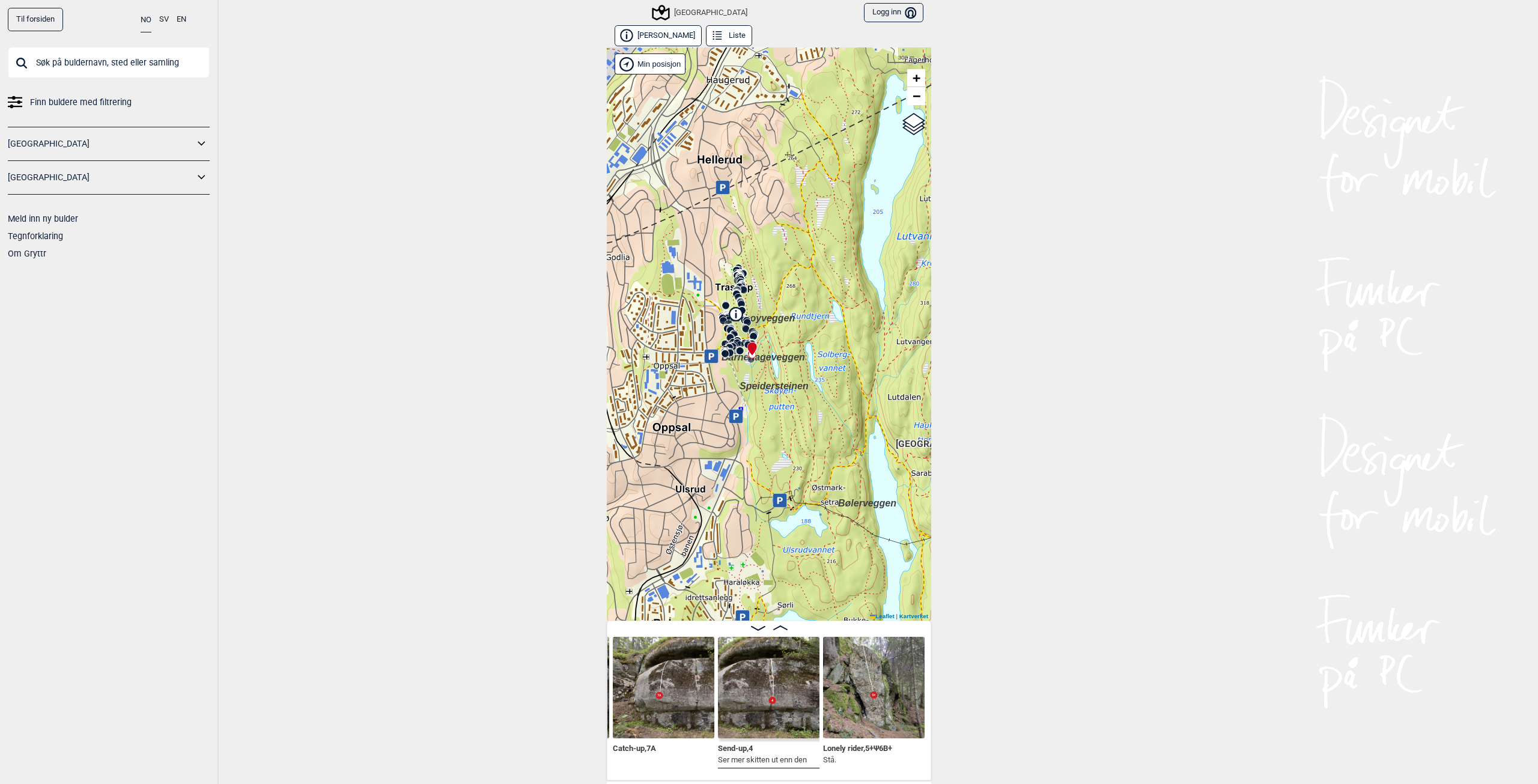
click at [815, 412] on div "Speidersteinen Barnehageveggen Cowboyveggen Bølerveggen [GEOGRAPHIC_DATA]" at bounding box center [769, 334] width 325 height 573
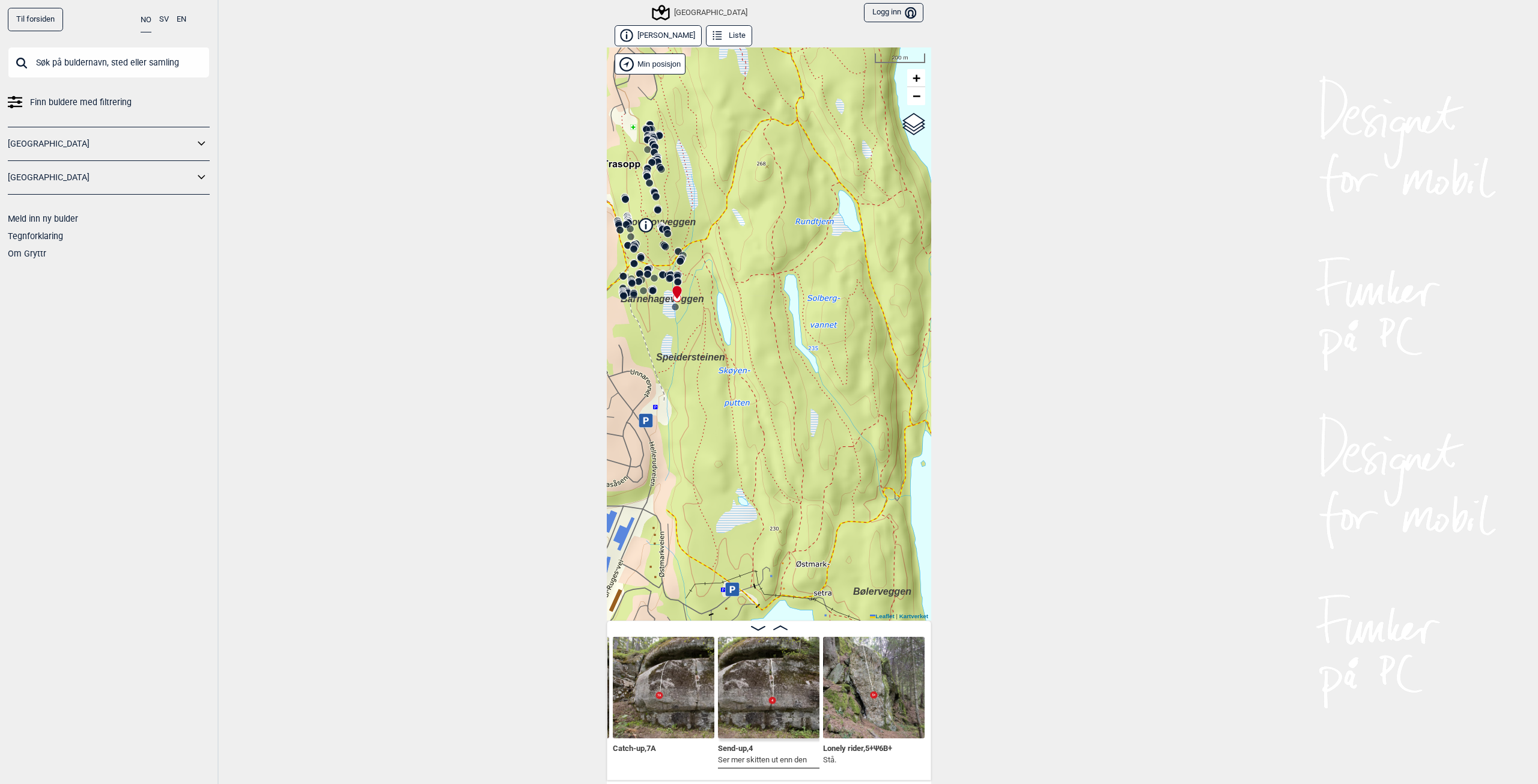
click at [781, 371] on div "Speidersteinen Barnehageveggen Cowboyveggen Bølerveggen [GEOGRAPHIC_DATA]" at bounding box center [769, 334] width 325 height 573
click at [665, 39] on button "[PERSON_NAME]" at bounding box center [658, 36] width 87 height 21
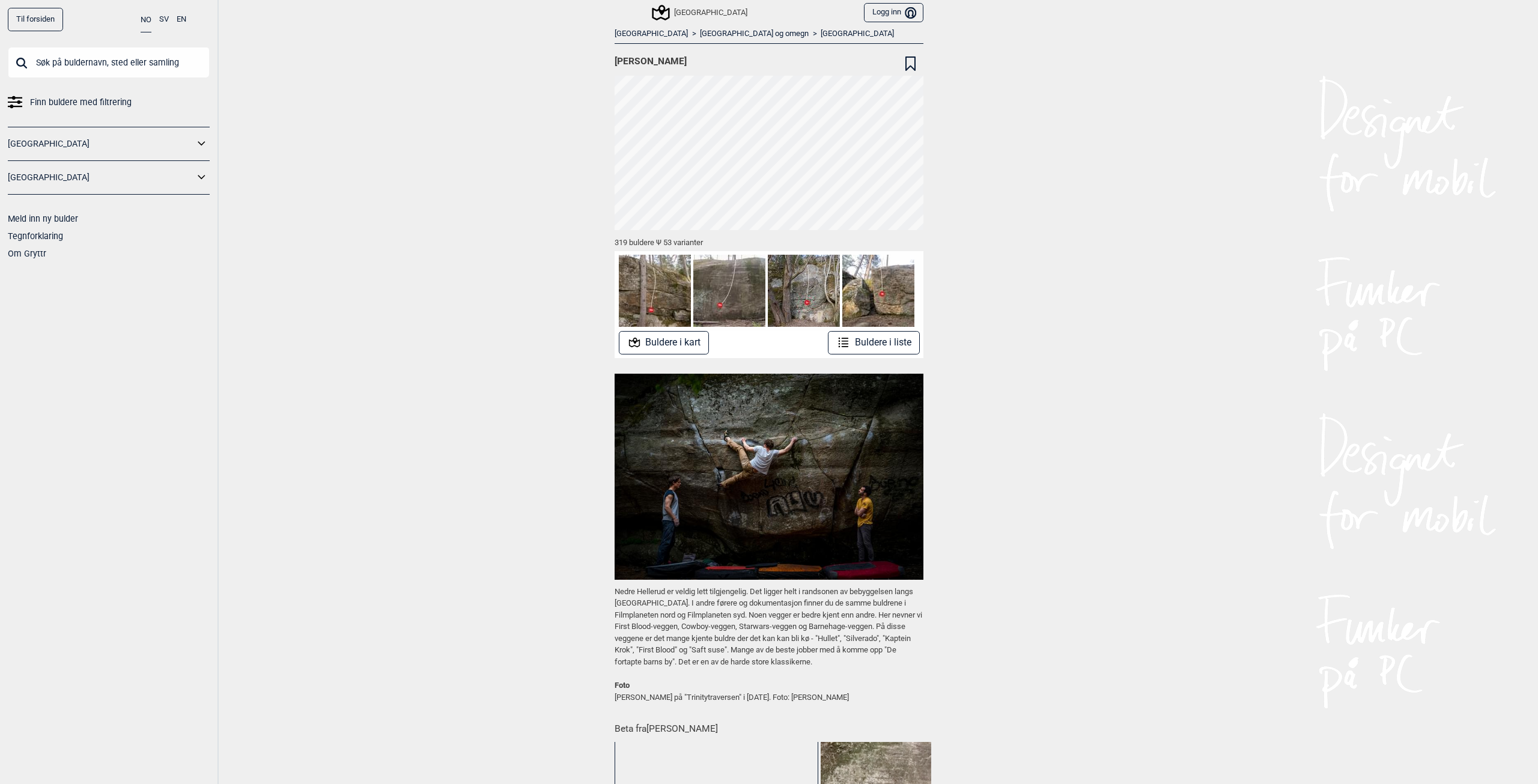
click at [695, 13] on div "[GEOGRAPHIC_DATA]" at bounding box center [700, 12] width 94 height 14
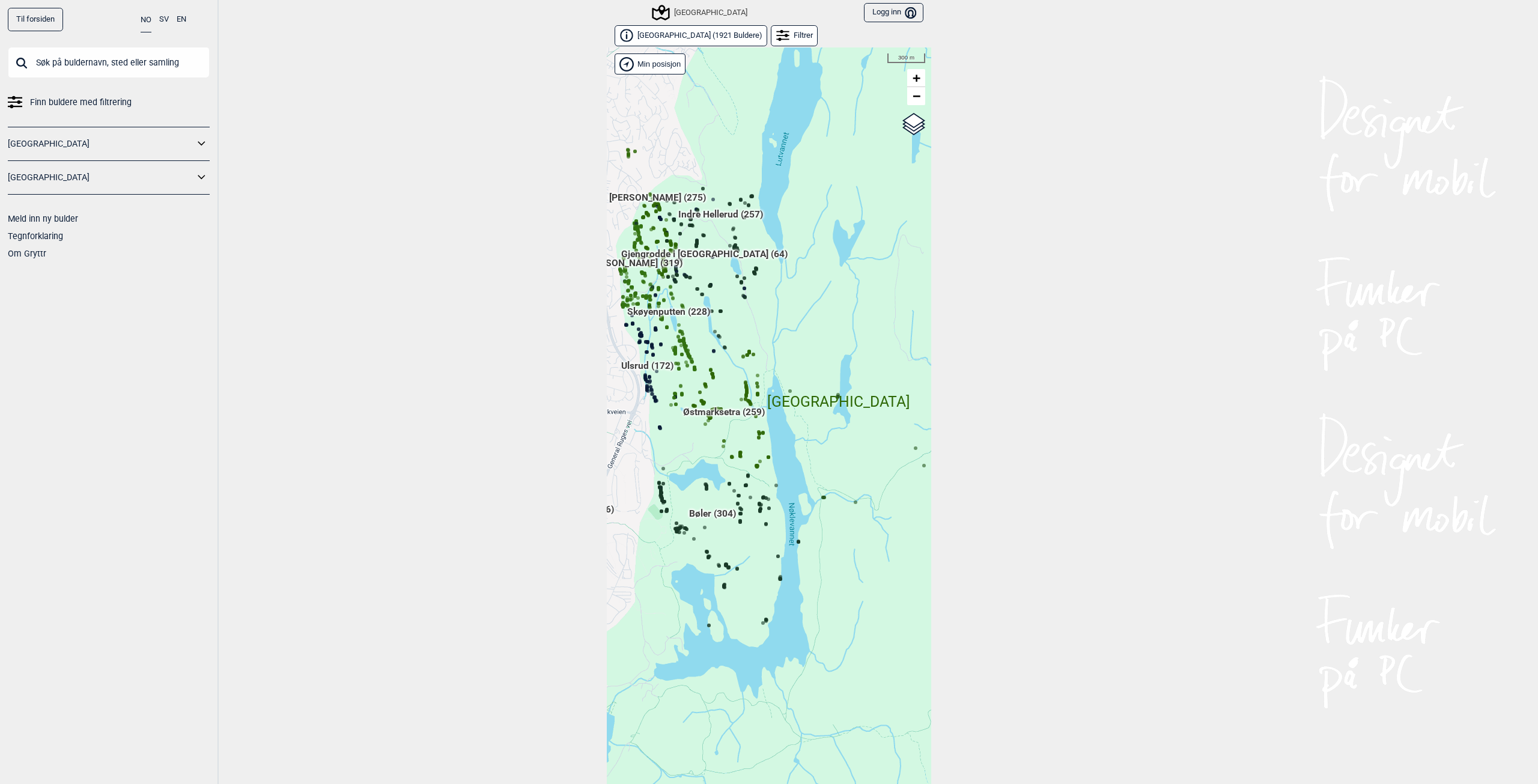
scroll to position [18, 0]
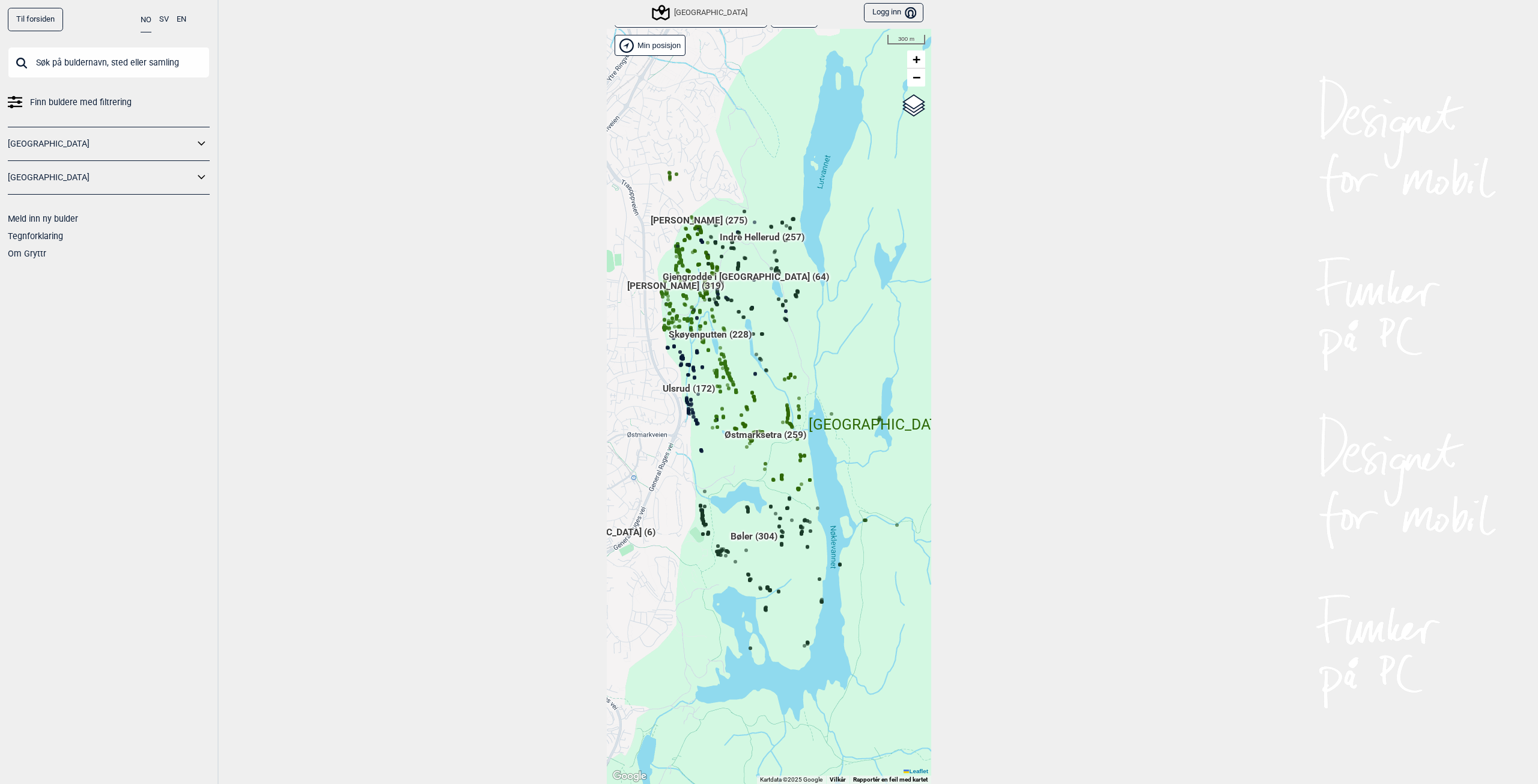
drag, startPoint x: 716, startPoint y: 386, endPoint x: 759, endPoint y: 429, distance: 60.8
click at [759, 429] on div "Hallingdal Gol Ål Stange Kolomoen [GEOGRAPHIC_DATA] [GEOGRAPHIC_DATA][PERSON_NA…" at bounding box center [769, 406] width 325 height 755
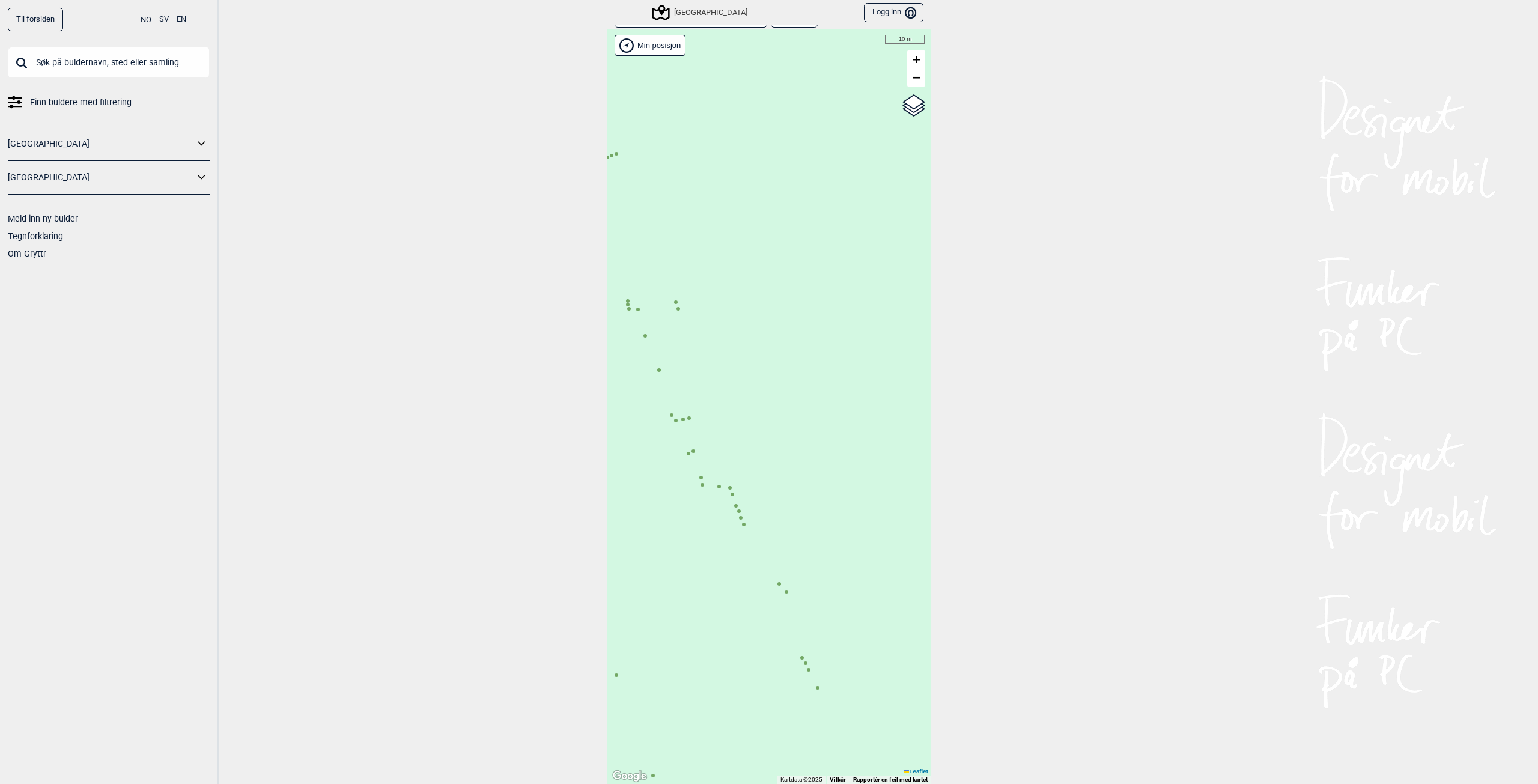
click at [738, 515] on icon at bounding box center [741, 518] width 6 height 6
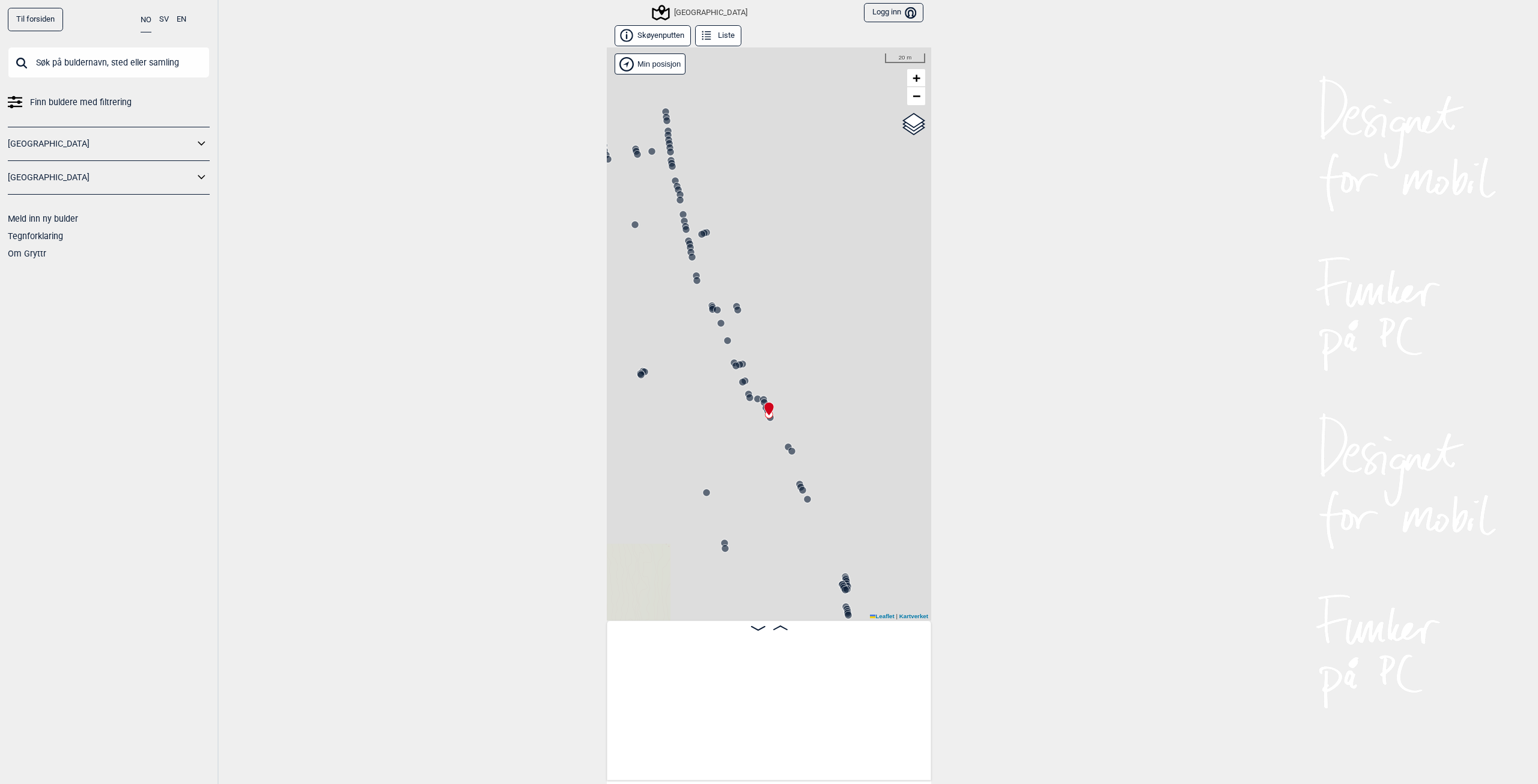
scroll to position [0, 17364]
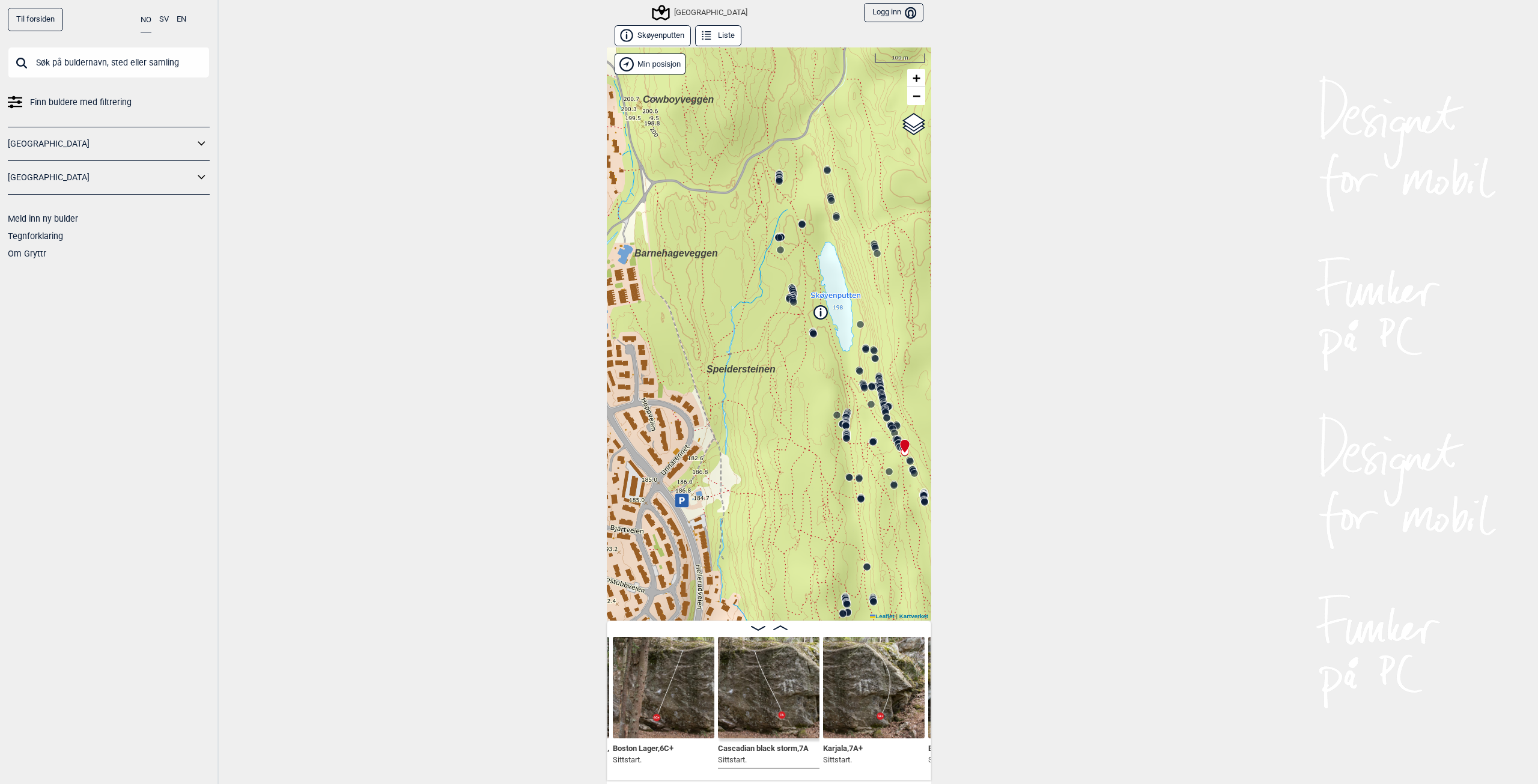
drag, startPoint x: 750, startPoint y: 404, endPoint x: 854, endPoint y: 455, distance: 115.8
click at [854, 456] on div "Speidersteinen Barnehageveggen Cowboyveggen Bølerveggen [GEOGRAPHIC_DATA]" at bounding box center [769, 334] width 325 height 573
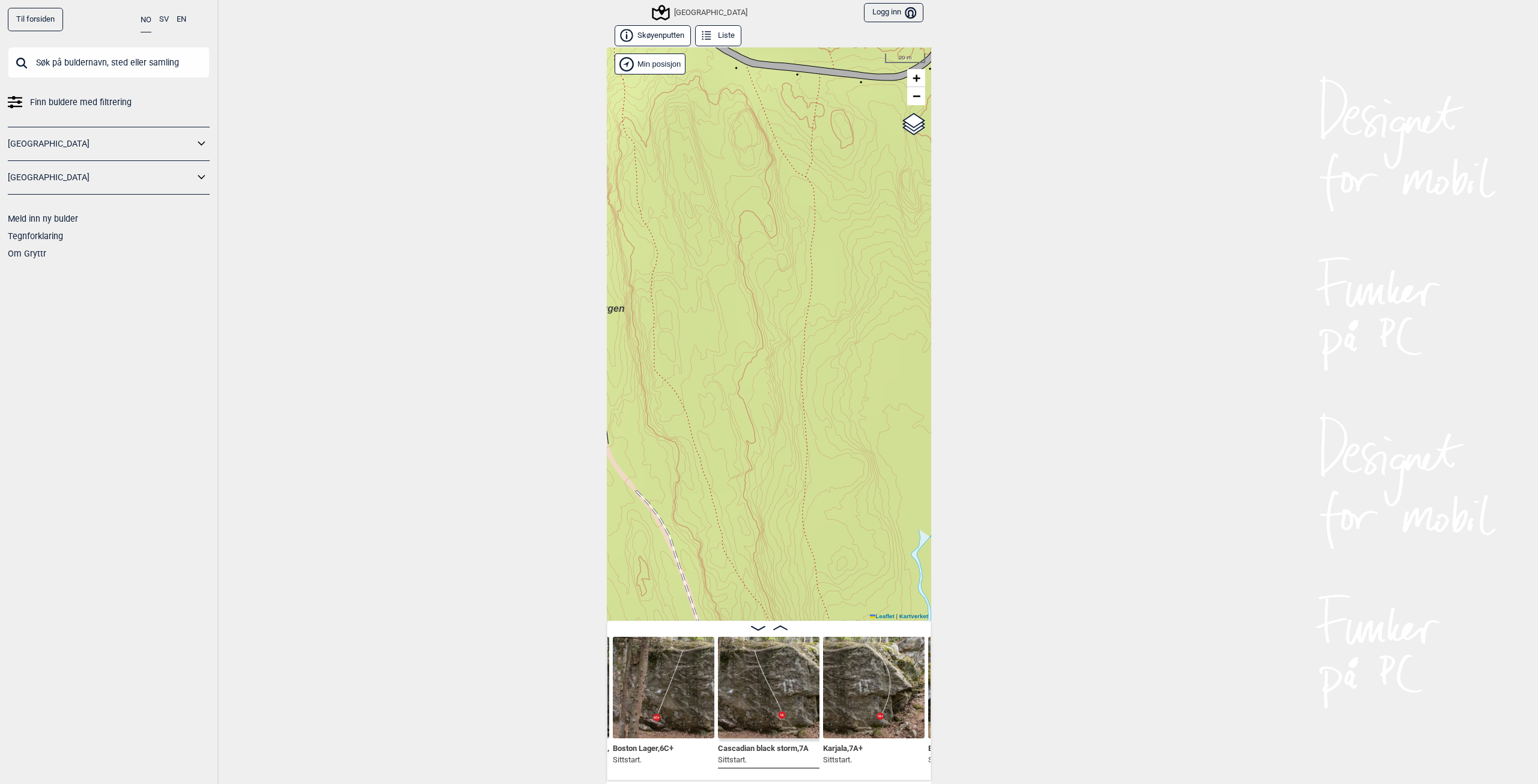
drag, startPoint x: 693, startPoint y: 263, endPoint x: 737, endPoint y: 296, distance: 55.0
click at [737, 296] on div "Speidersteinen Barnehageveggen Cowboyveggen Bølerveggen [GEOGRAPHIC_DATA]" at bounding box center [769, 334] width 325 height 573
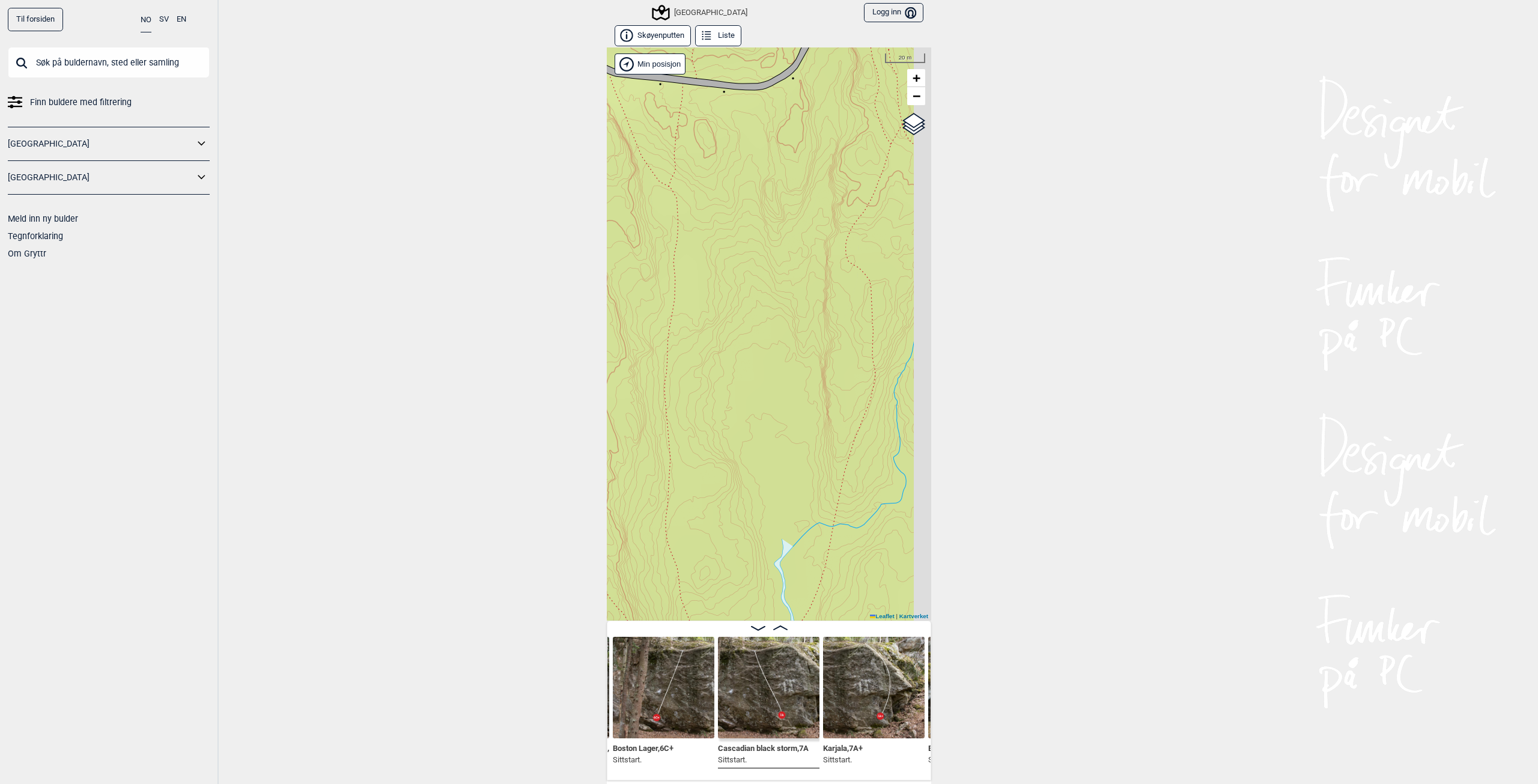
drag, startPoint x: 838, startPoint y: 320, endPoint x: 713, endPoint y: 308, distance: 125.6
click at [713, 308] on div "Speidersteinen Barnehageveggen Cowboyveggen Bølerveggen [GEOGRAPHIC_DATA]" at bounding box center [769, 334] width 325 height 573
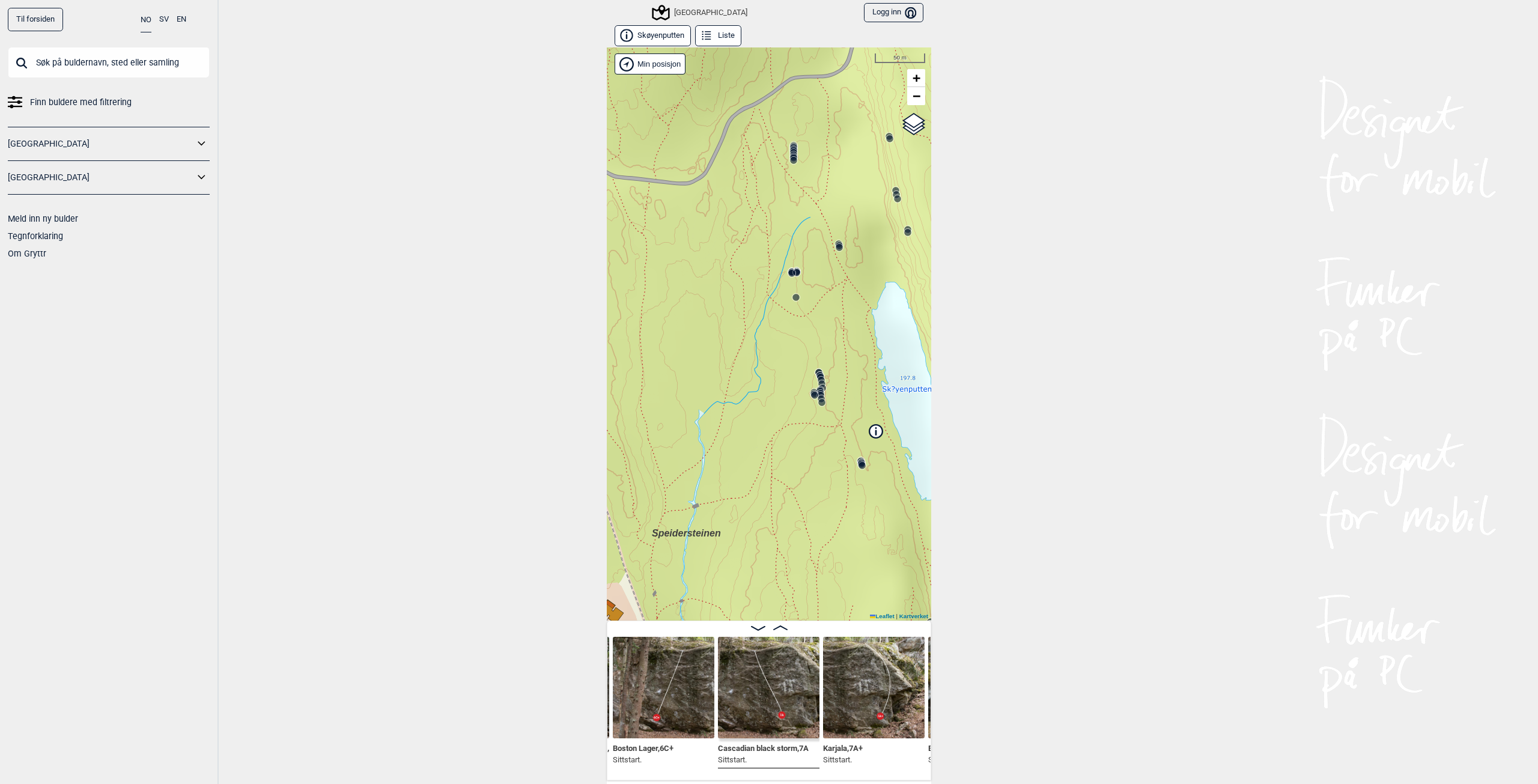
drag, startPoint x: 844, startPoint y: 394, endPoint x: 764, endPoint y: 368, distance: 84.1
click at [764, 368] on div "Speidersteinen Barnehageveggen Cowboyveggen Bølerveggen [GEOGRAPHIC_DATA]" at bounding box center [769, 334] width 325 height 573
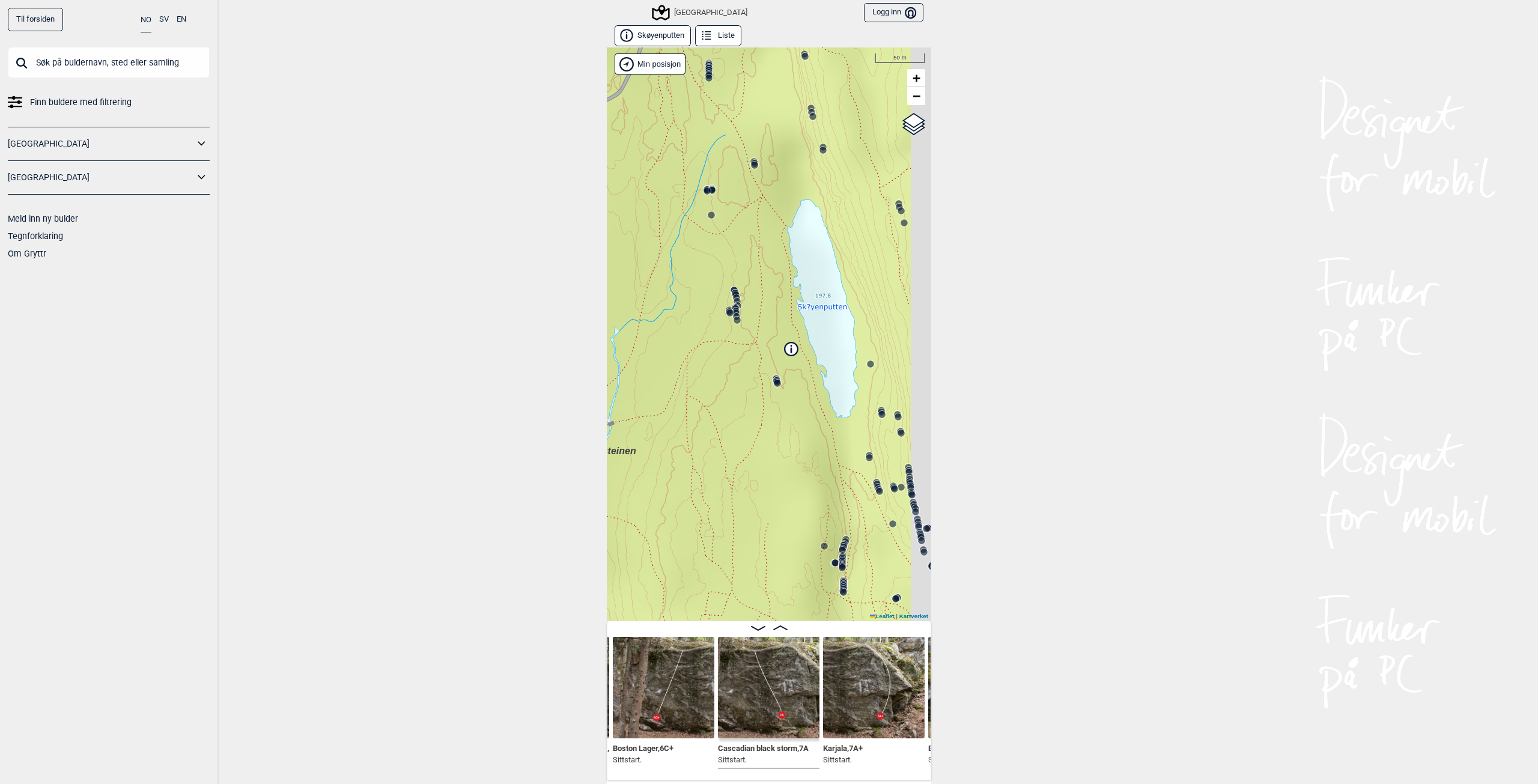
drag, startPoint x: 864, startPoint y: 477, endPoint x: 695, endPoint y: 233, distance: 296.8
click at [695, 234] on div "Speidersteinen Barnehageveggen Cowboyveggen Bølerveggen [GEOGRAPHIC_DATA]" at bounding box center [769, 334] width 325 height 573
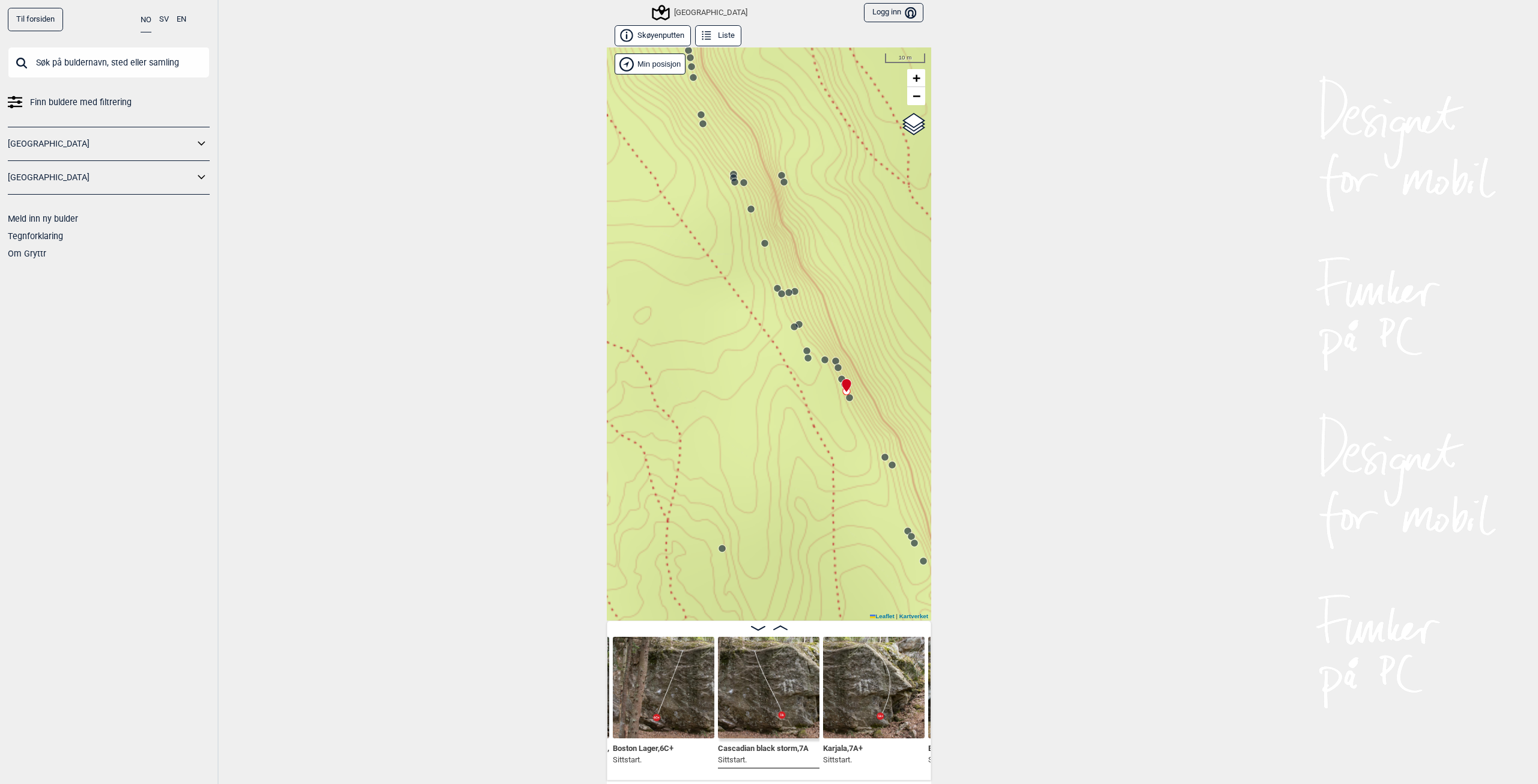
click at [822, 365] on div "Speidersteinen Barnehageveggen Cowboyveggen Bølerveggen [GEOGRAPHIC_DATA]" at bounding box center [769, 334] width 325 height 573
click at [834, 363] on icon at bounding box center [838, 368] width 10 height 10
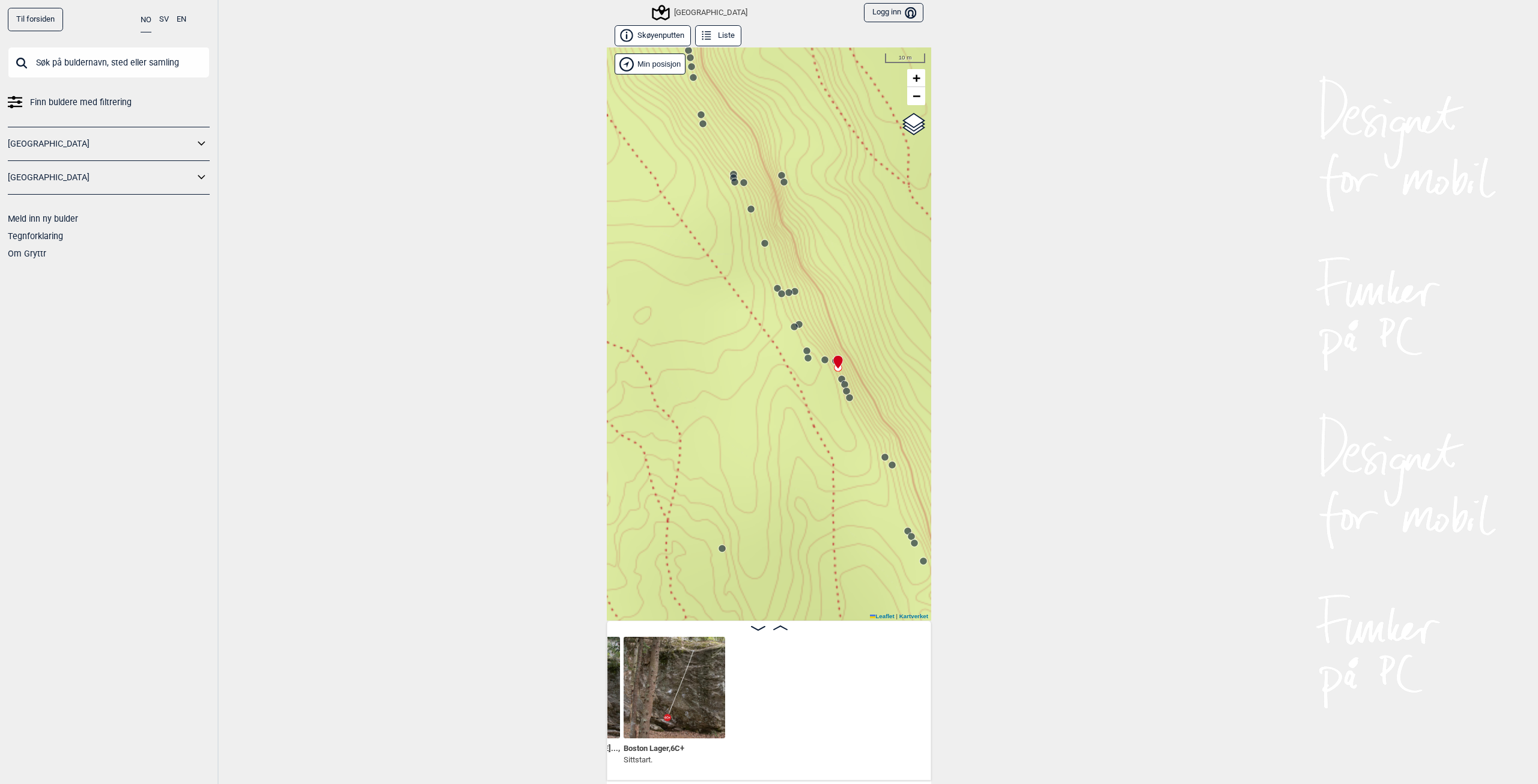
scroll to position [0, 17059]
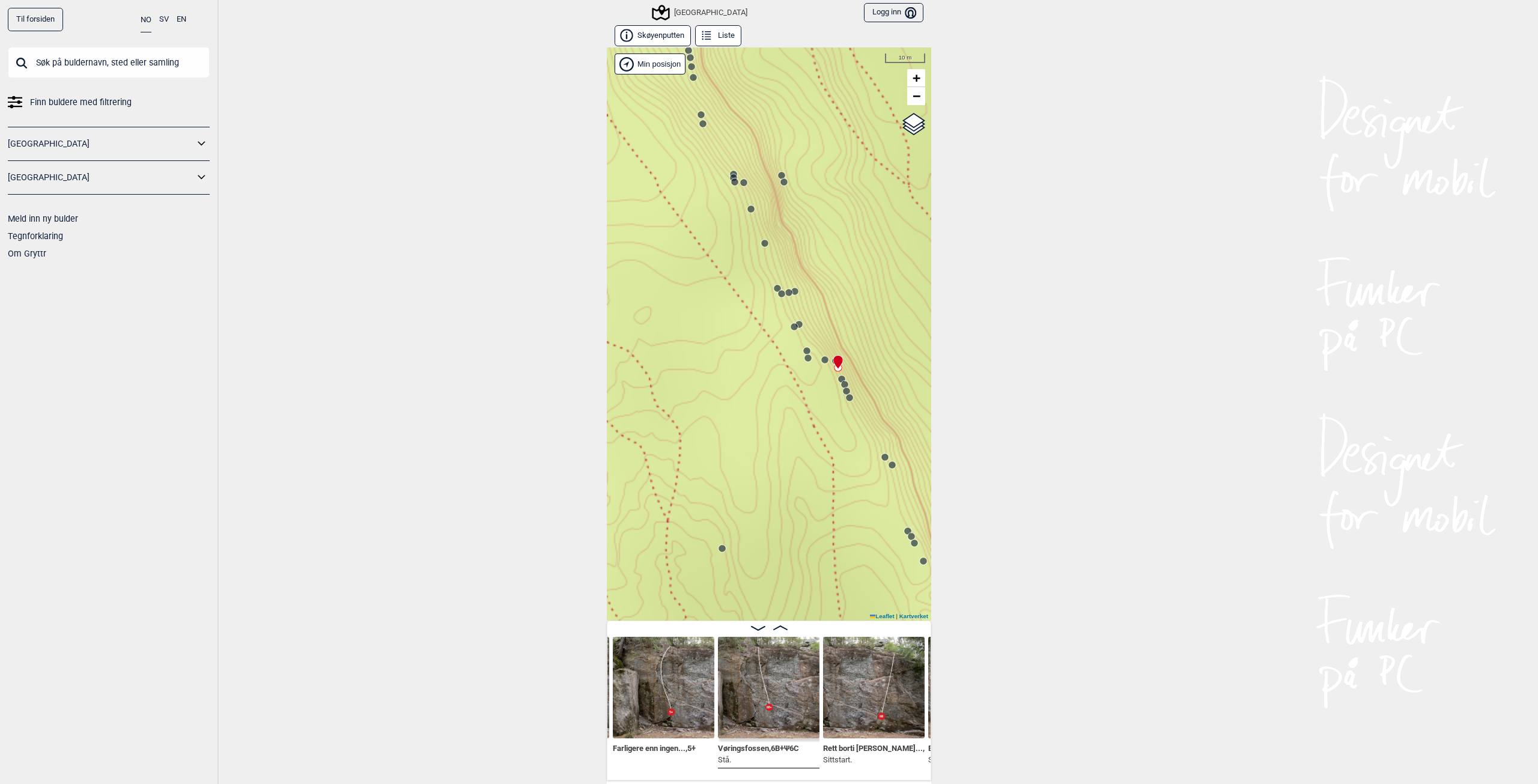
click at [804, 360] on circle at bounding box center [808, 358] width 7 height 7
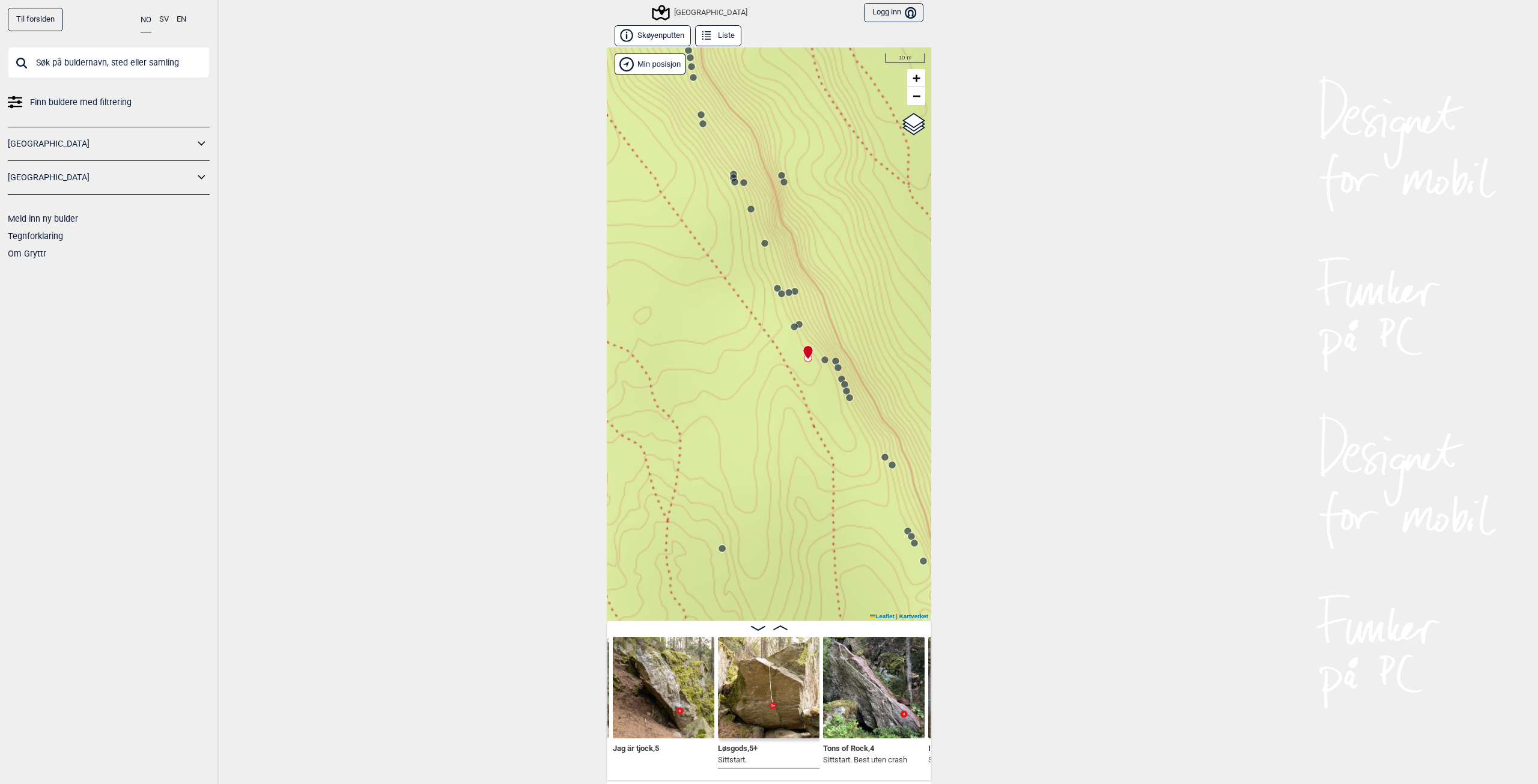
click at [791, 330] on circle at bounding box center [795, 327] width 7 height 7
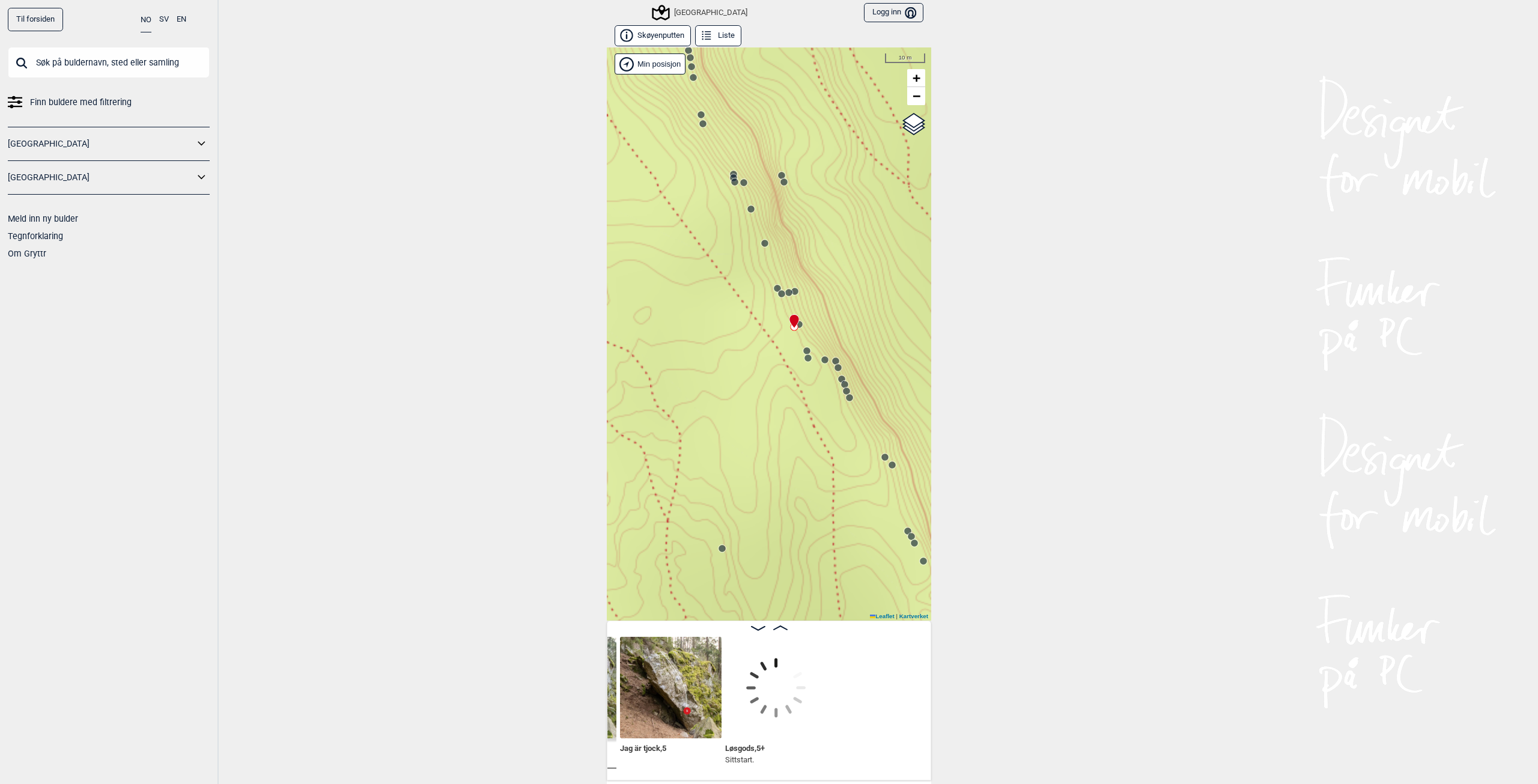
scroll to position [0, 16450]
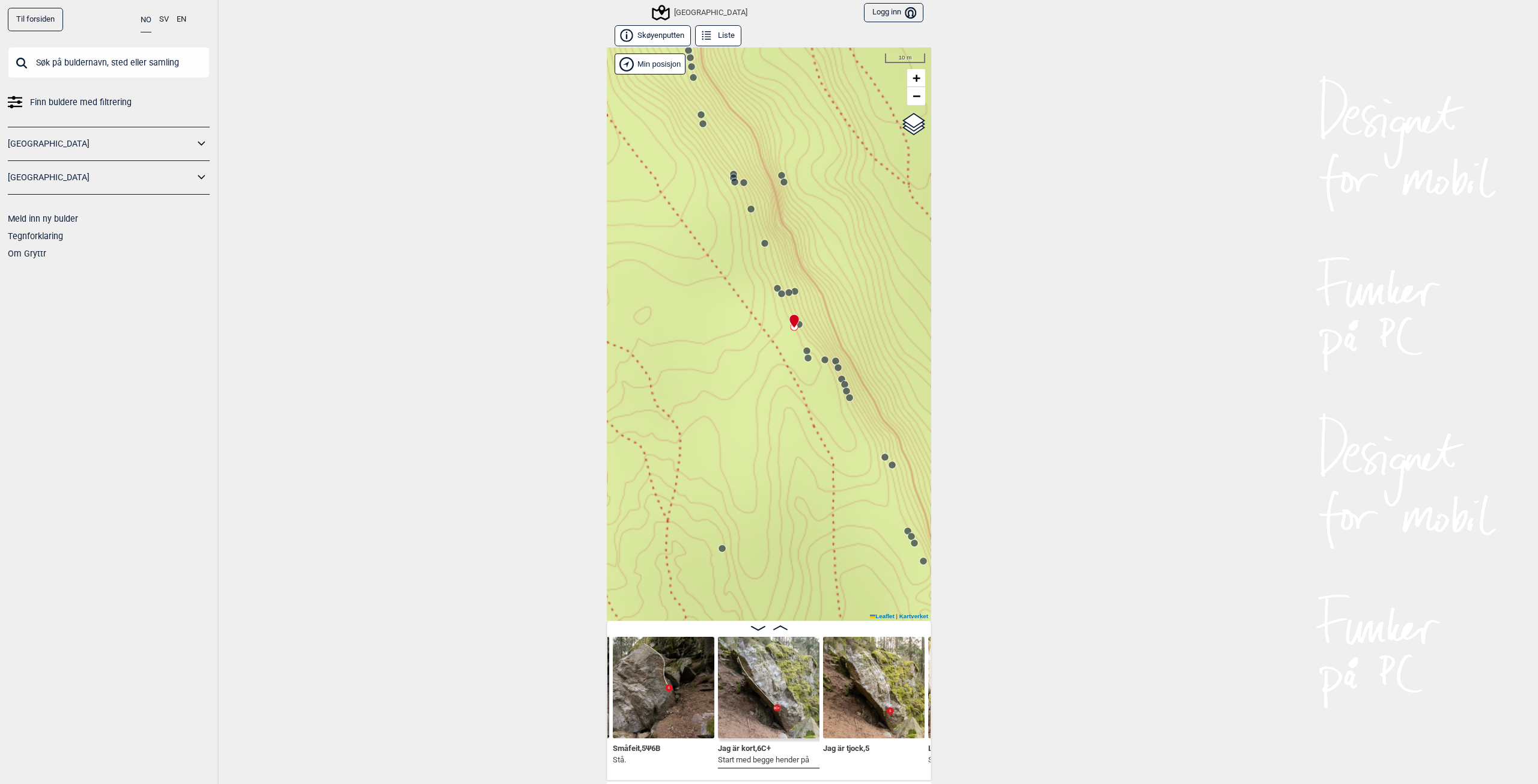
drag, startPoint x: 769, startPoint y: 391, endPoint x: 832, endPoint y: 402, distance: 64.0
click at [832, 402] on div "Speidersteinen Barnehageveggen Cowboyveggen Bølerveggen [GEOGRAPHIC_DATA]" at bounding box center [769, 334] width 325 height 573
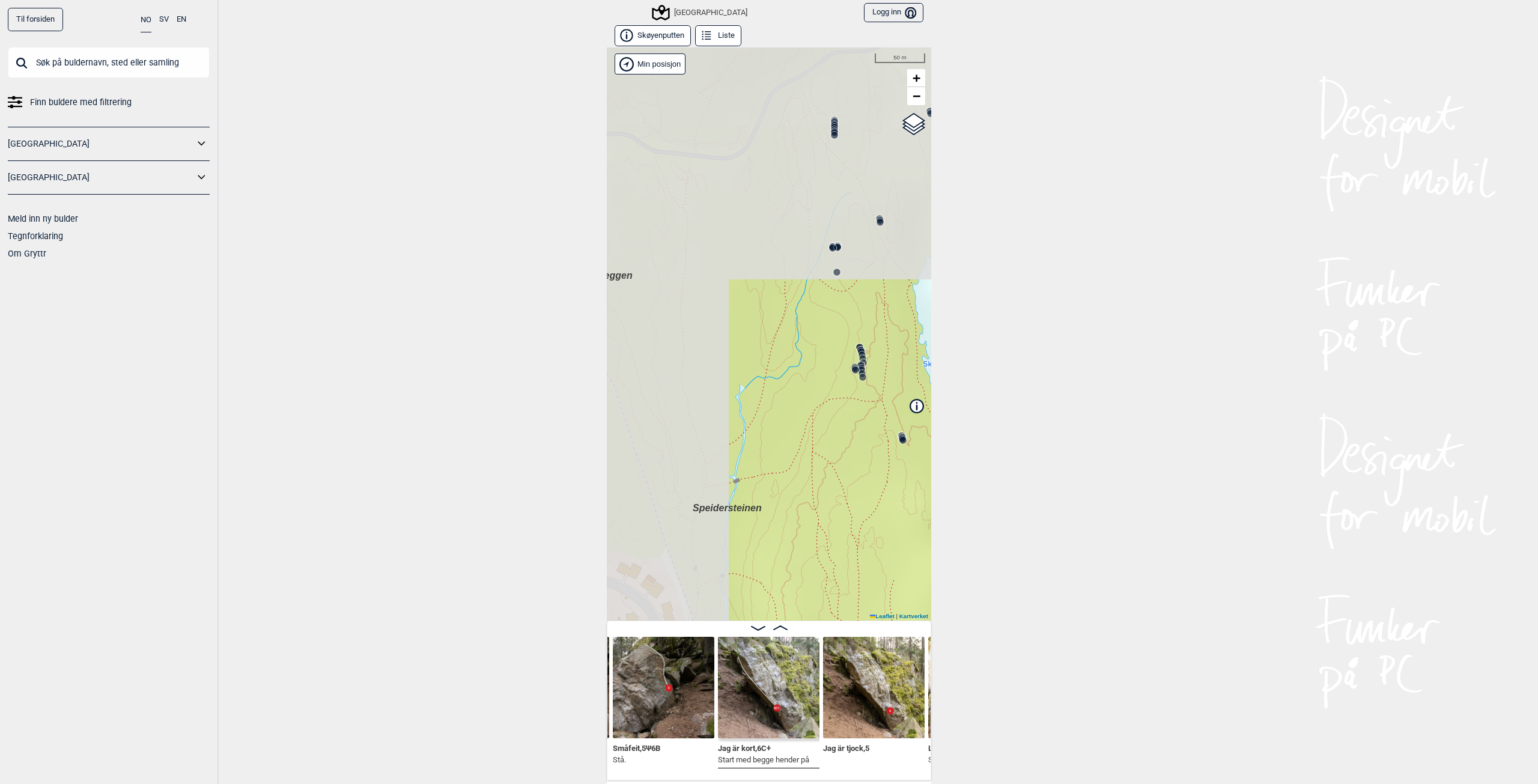
drag, startPoint x: 649, startPoint y: 152, endPoint x: 822, endPoint y: 422, distance: 320.7
click at [822, 422] on div "Speidersteinen Barnehageveggen Cowboyveggen Bølerveggen [GEOGRAPHIC_DATA]" at bounding box center [769, 334] width 325 height 573
